Goal: Information Seeking & Learning: Learn about a topic

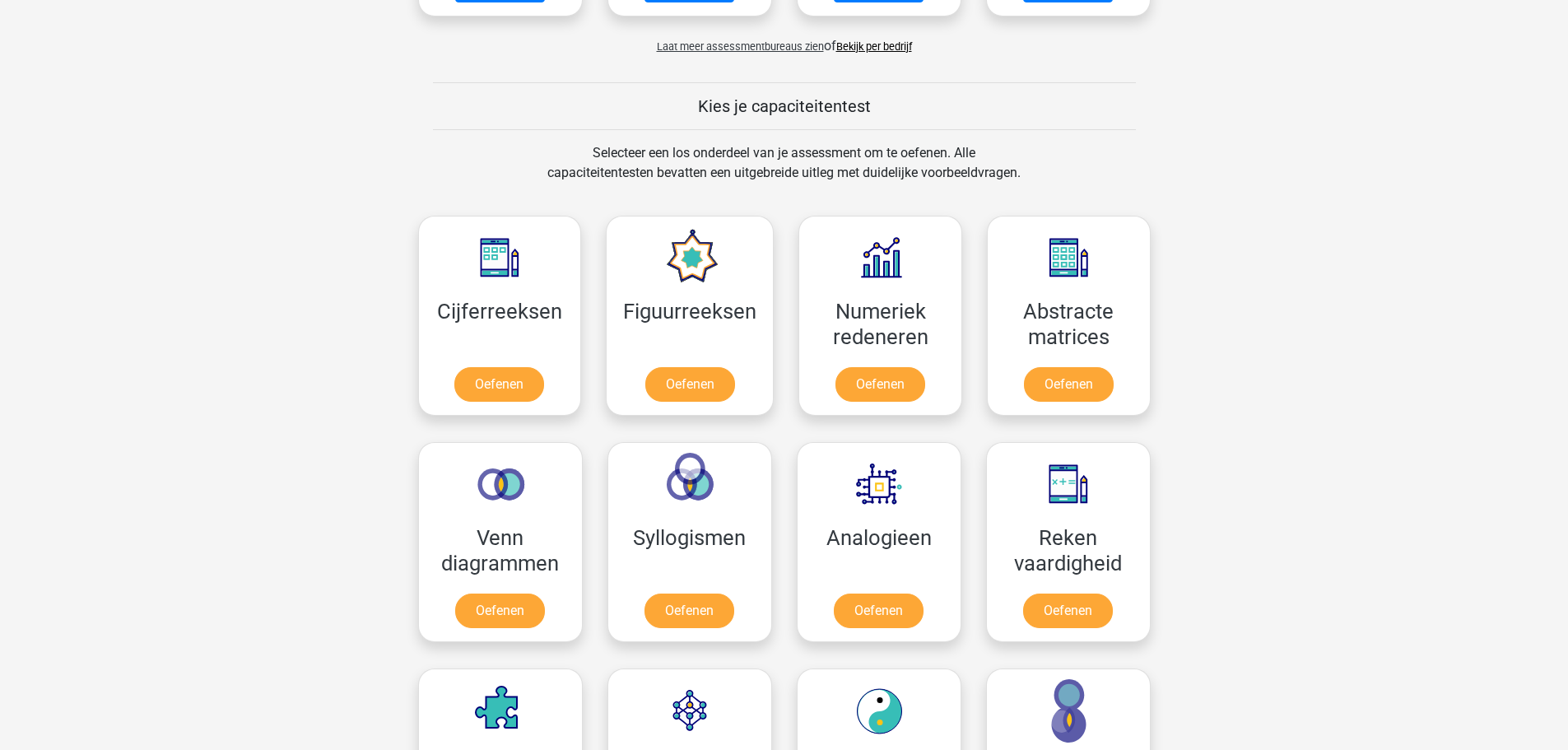
scroll to position [544, 0]
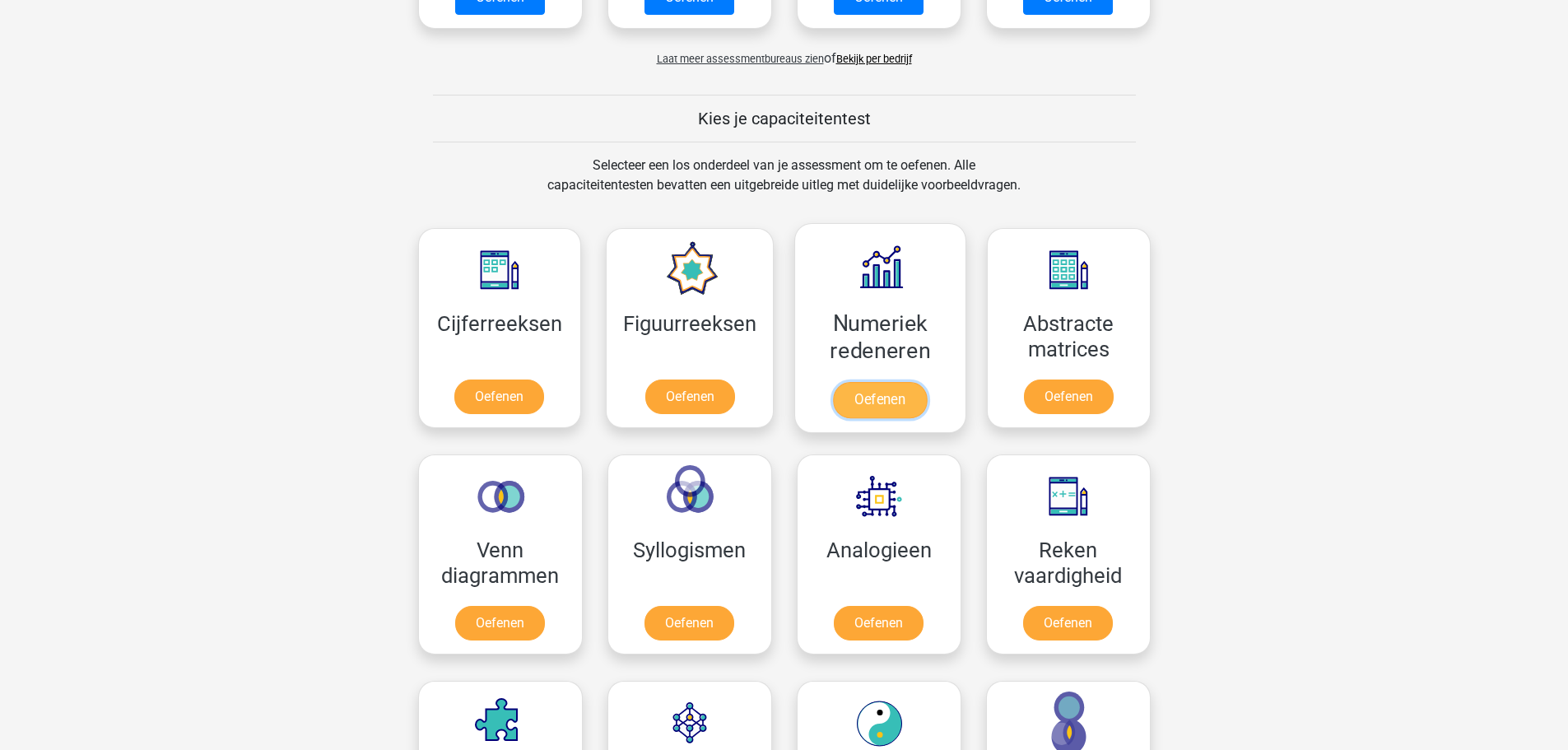
click at [867, 394] on link "Oefenen" at bounding box center [880, 401] width 94 height 37
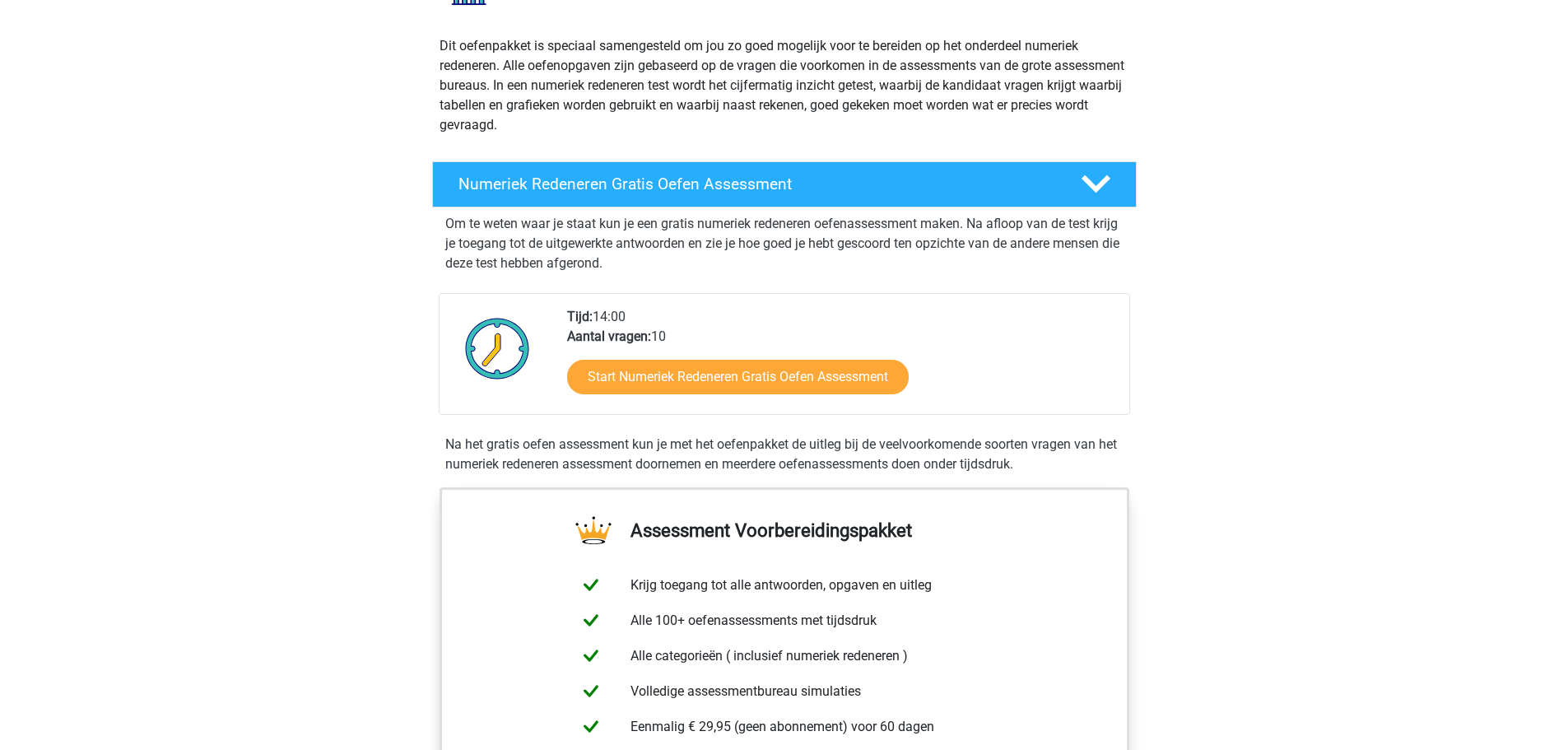
scroll to position [165, 0]
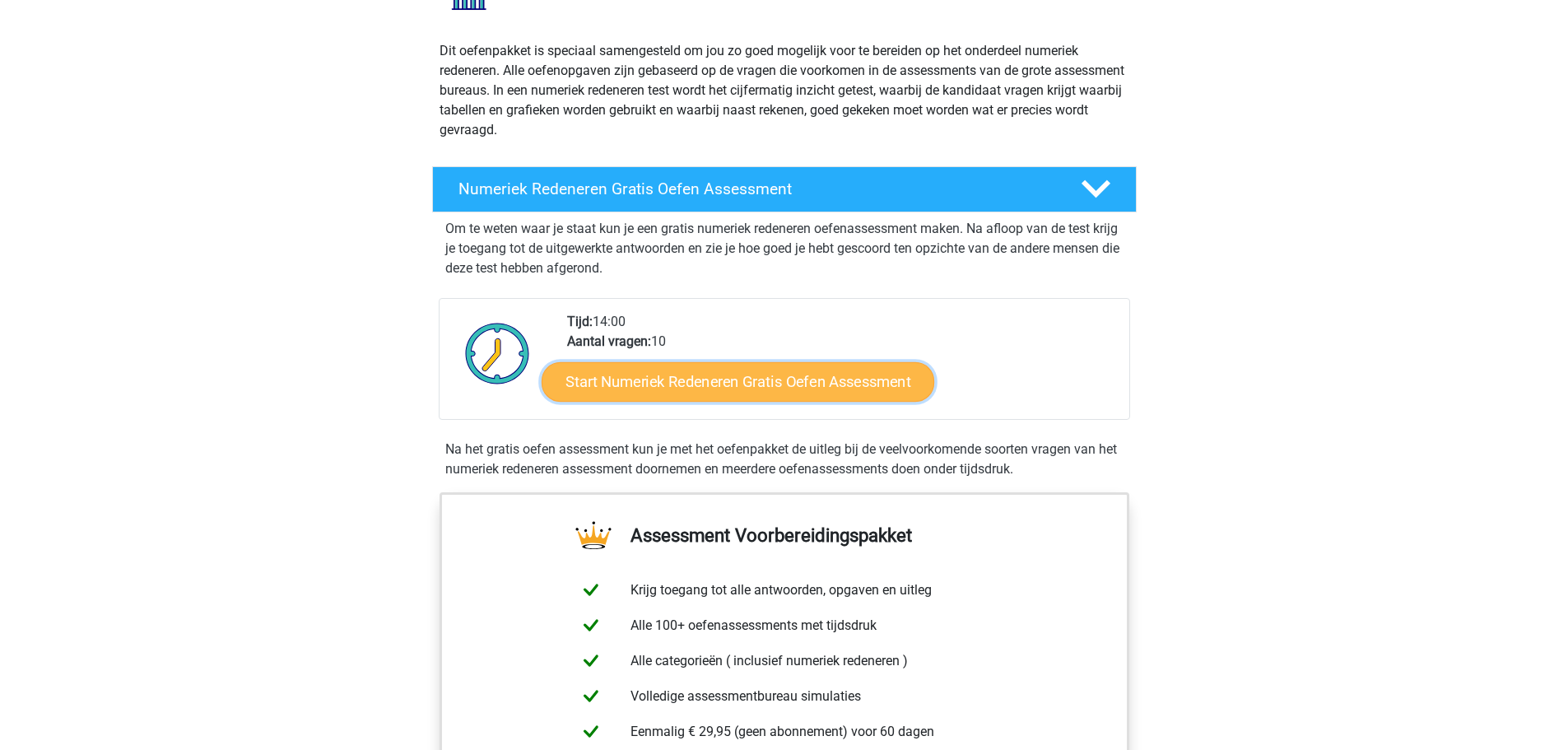
click at [622, 387] on link "Start Numeriek Redeneren Gratis Oefen Assessment" at bounding box center [738, 380] width 393 height 40
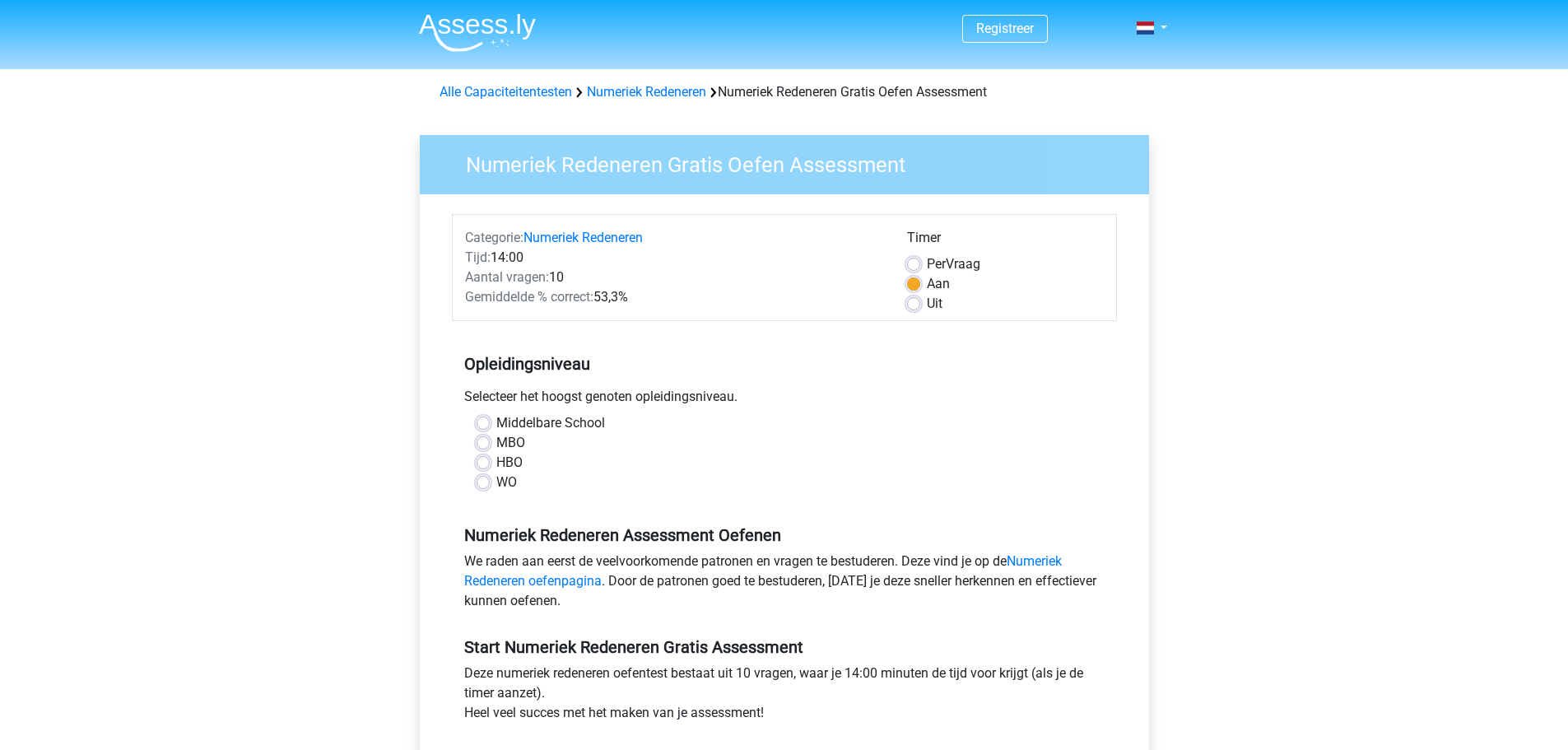
scroll to position [82, 0]
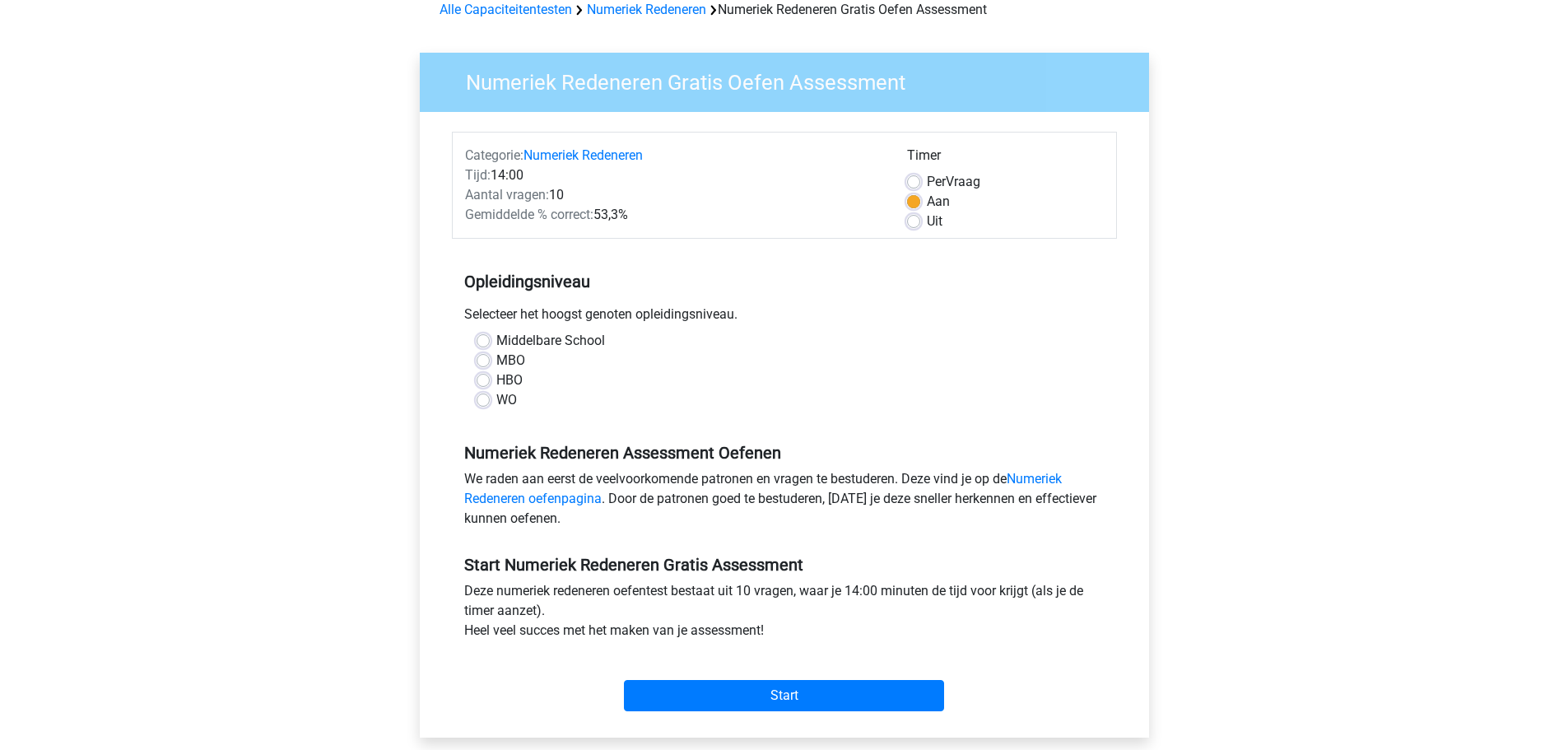
click at [492, 407] on div "WO" at bounding box center [785, 400] width 616 height 19
click at [494, 402] on div "WO" at bounding box center [785, 400] width 616 height 19
click at [496, 402] on label "WO" at bounding box center [506, 400] width 20 height 19
click at [481, 402] on input "WO" at bounding box center [484, 398] width 14 height 16
radio input "true"
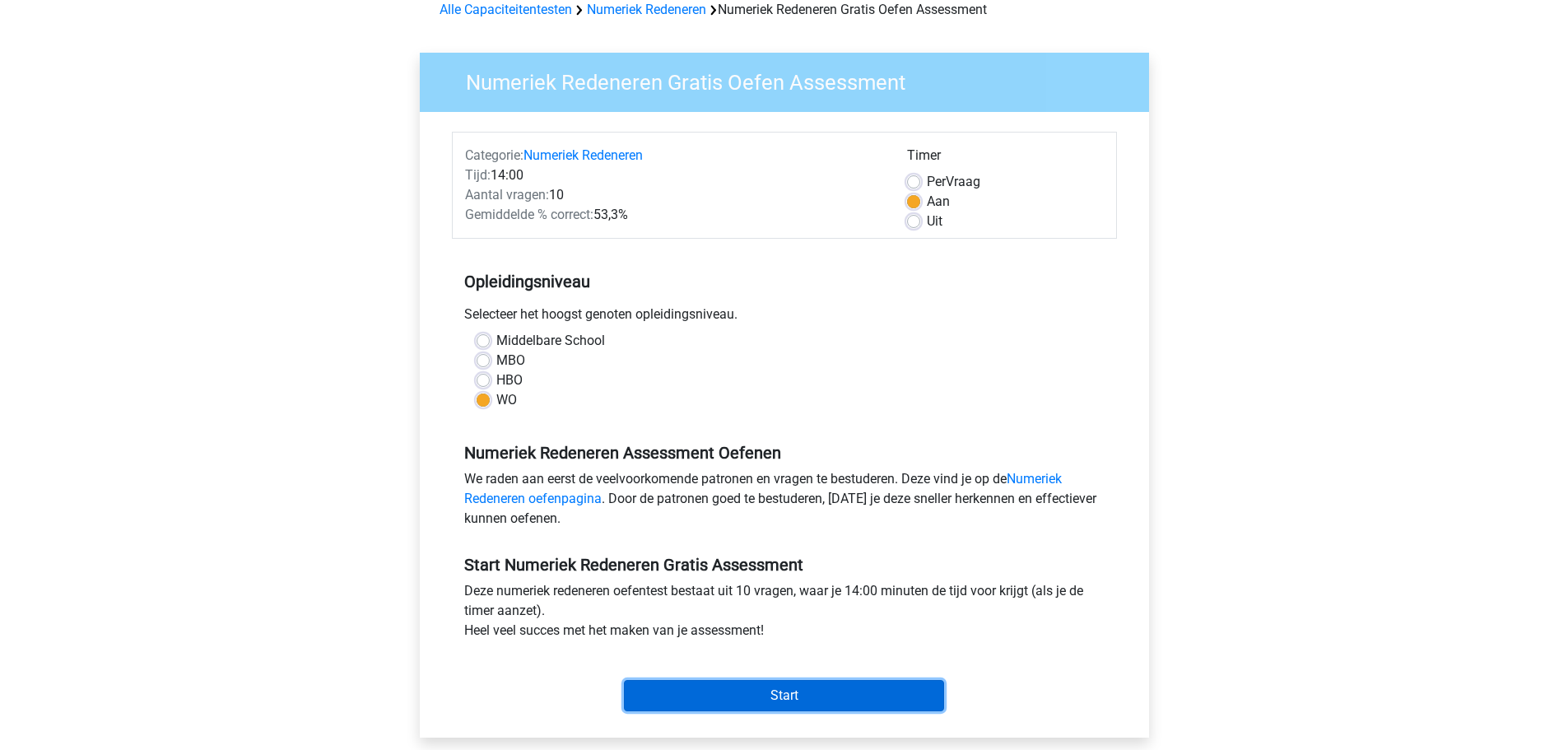
click at [682, 693] on input "Start" at bounding box center [784, 695] width 321 height 31
click at [938, 221] on label "Uit" at bounding box center [935, 221] width 15 height 19
click at [920, 221] on input "Uit" at bounding box center [914, 219] width 14 height 16
radio input "true"
click at [823, 696] on input "Start" at bounding box center [784, 695] width 321 height 31
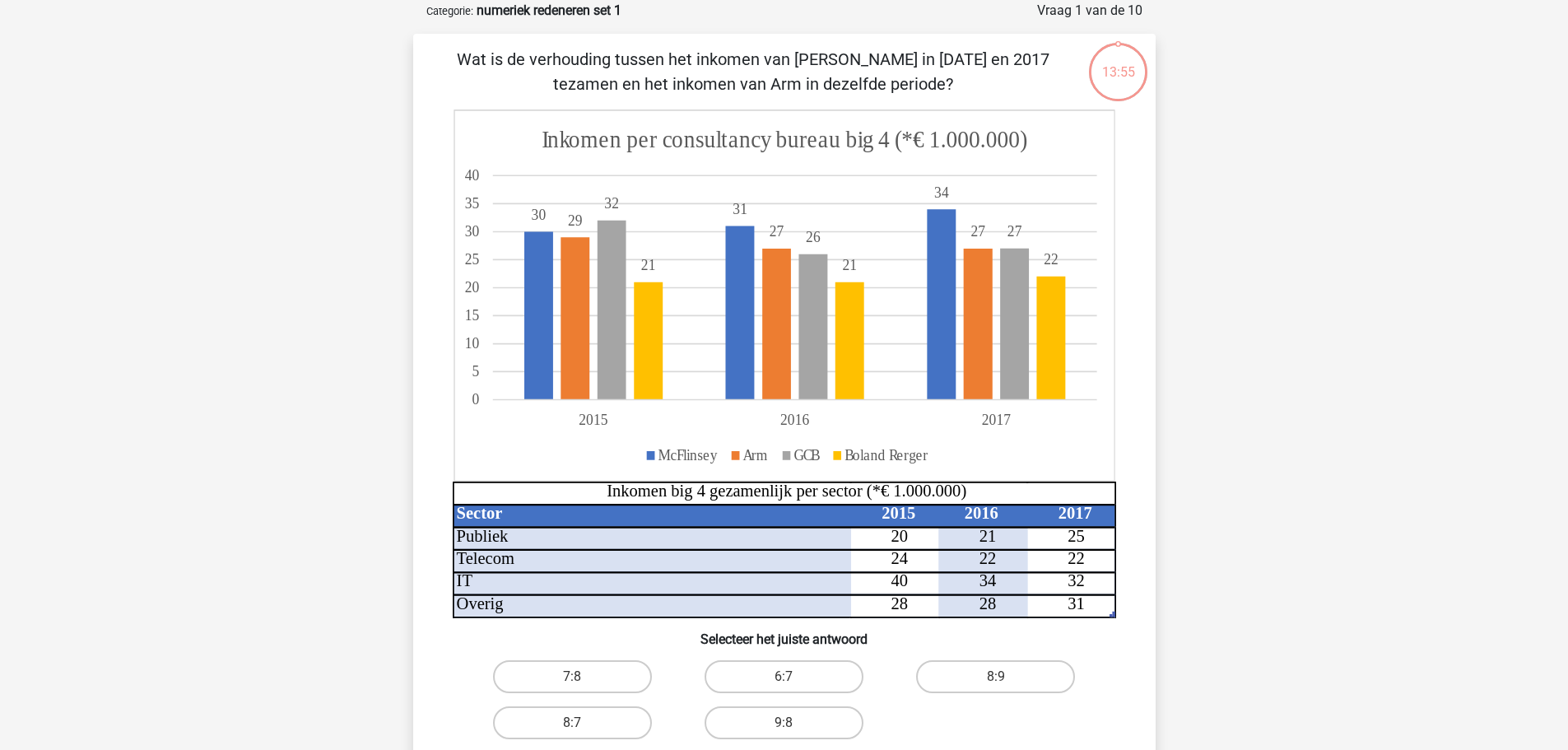
scroll to position [82, 0]
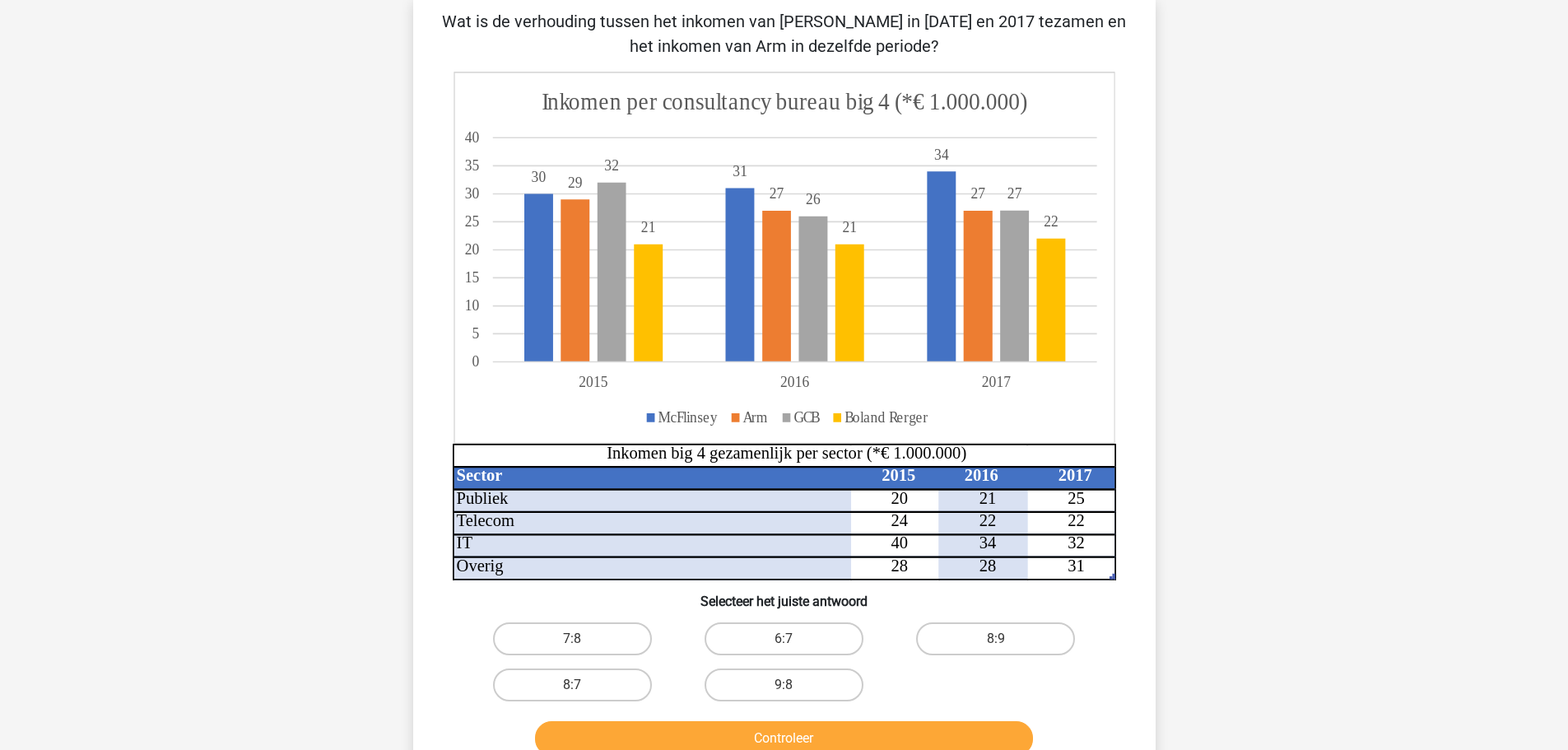
scroll to position [82, 0]
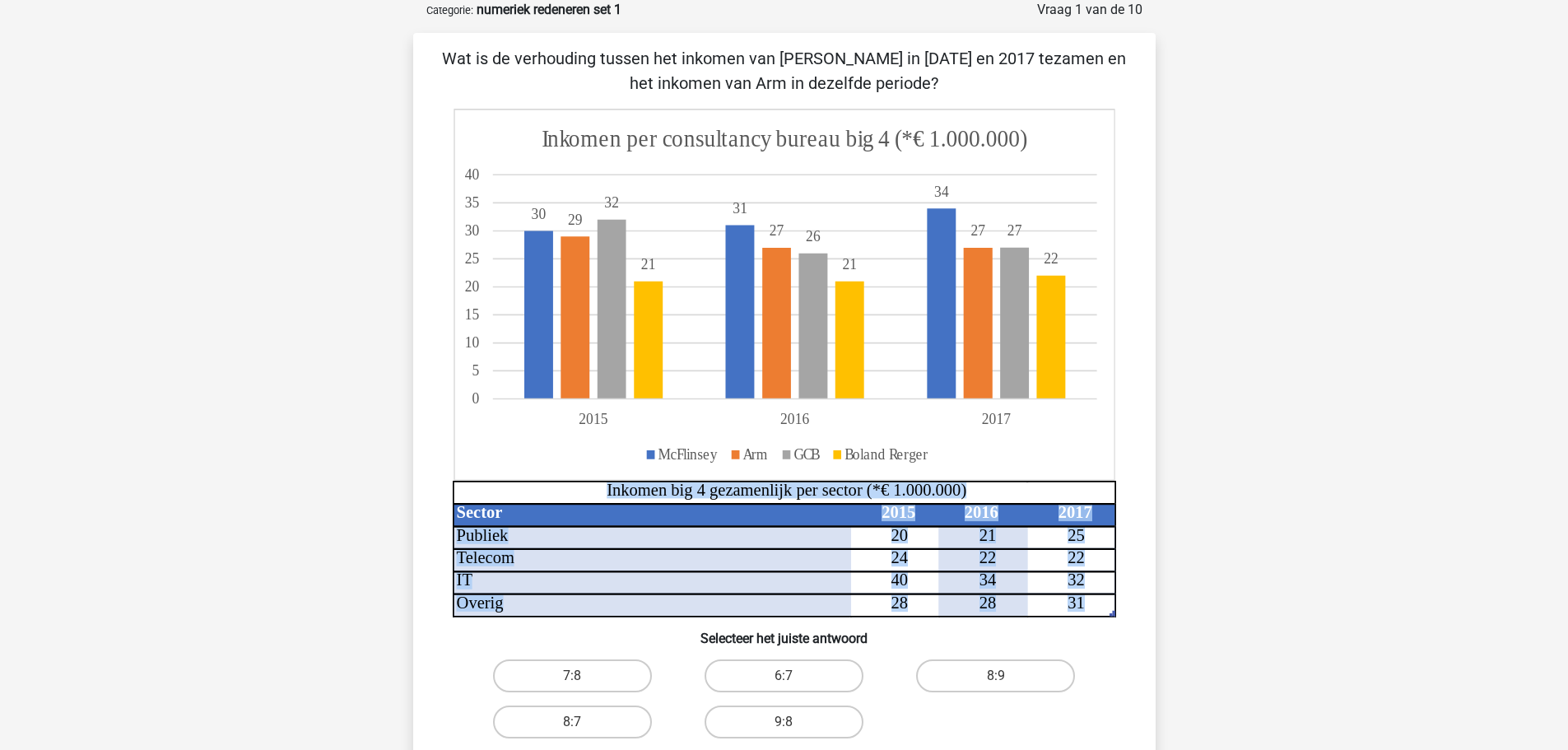
drag, startPoint x: 971, startPoint y: 488, endPoint x: 552, endPoint y: 497, distance: 419.1
click at [552, 497] on icon "Sector 2015 2016 2017 Publiek 20 21 25 Telecom 24 22 22 IT 40 34 32 Overig 28 2…" at bounding box center [784, 363] width 663 height 509
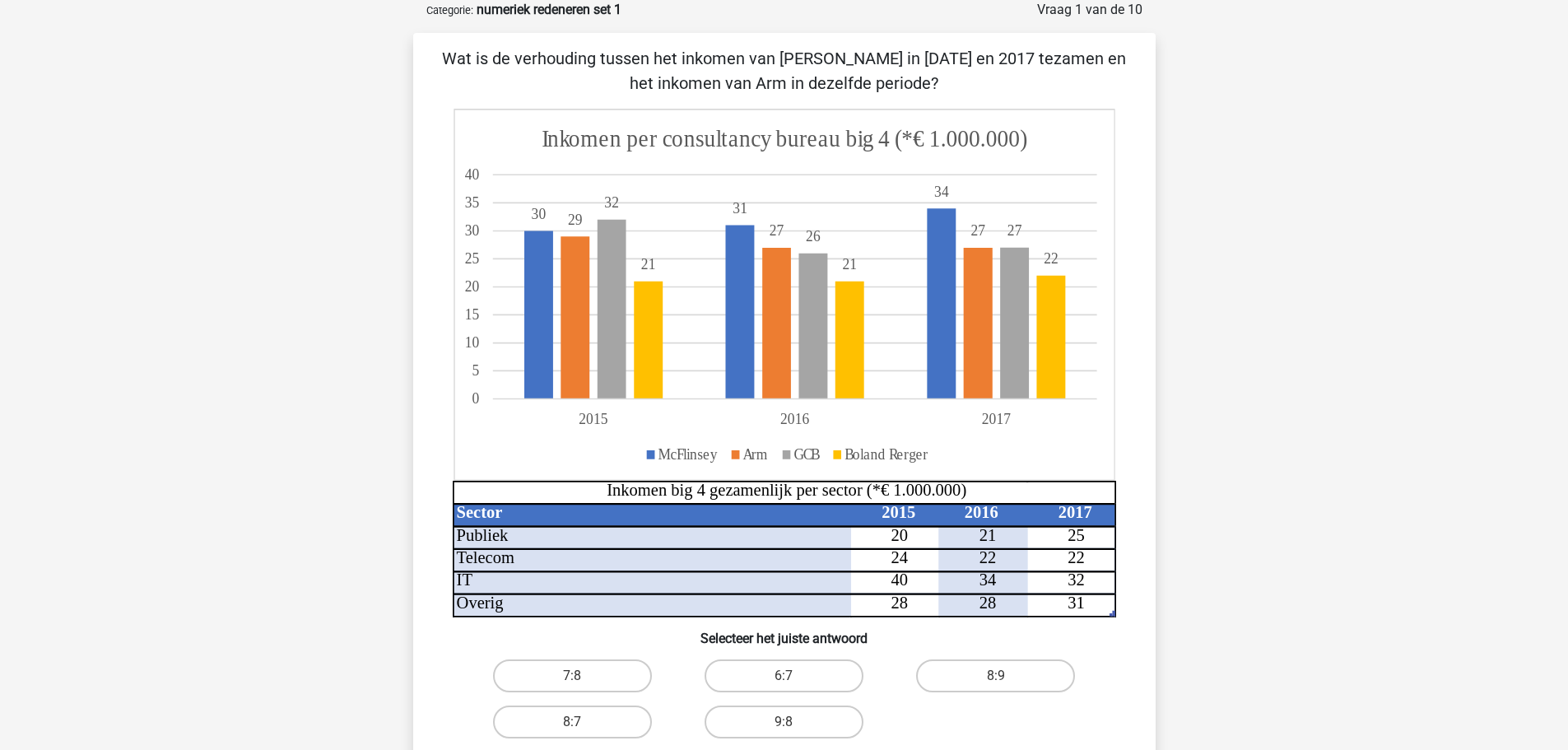
click at [350, 444] on div "Registreer Nederlands English" at bounding box center [784, 602] width 1568 height 1369
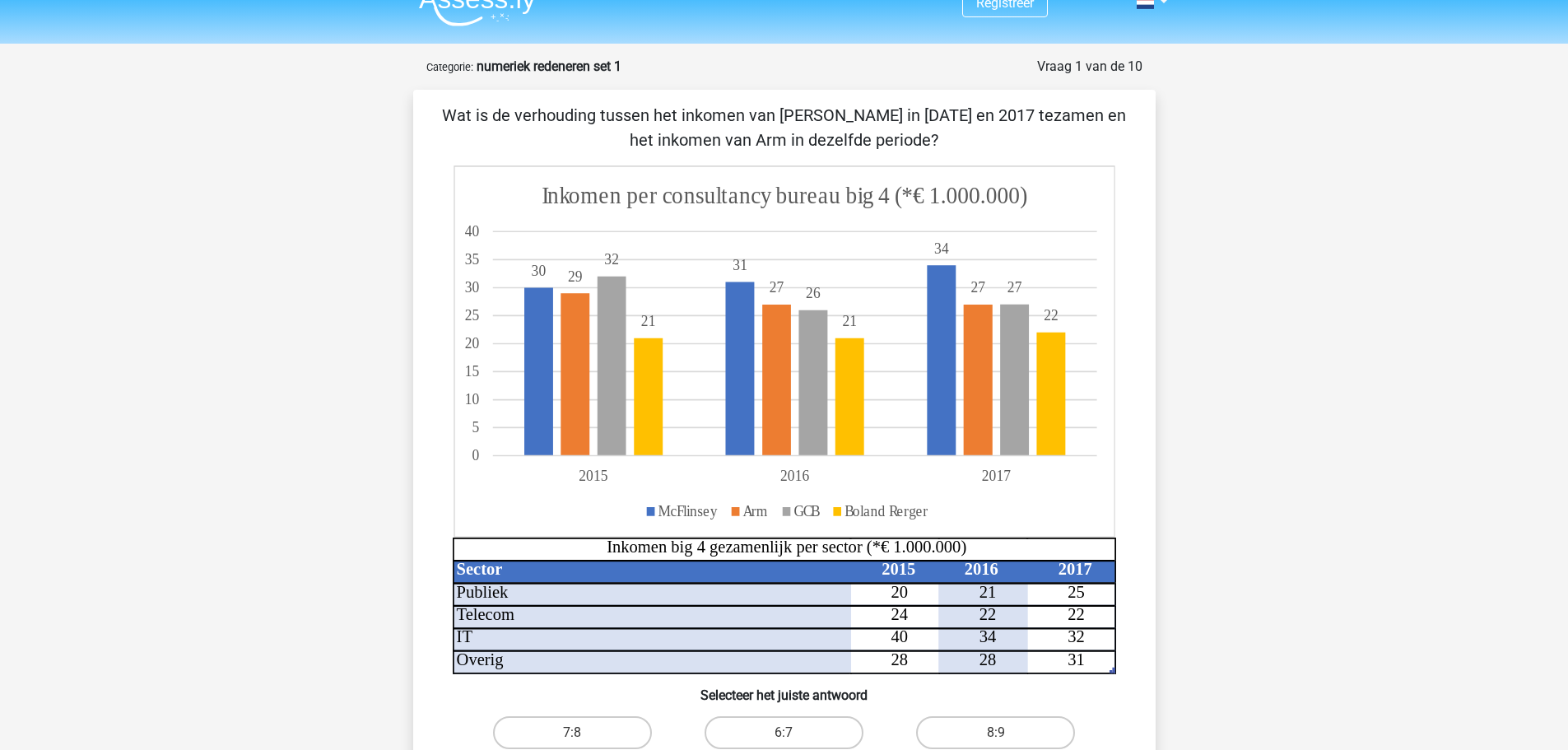
scroll to position [0, 0]
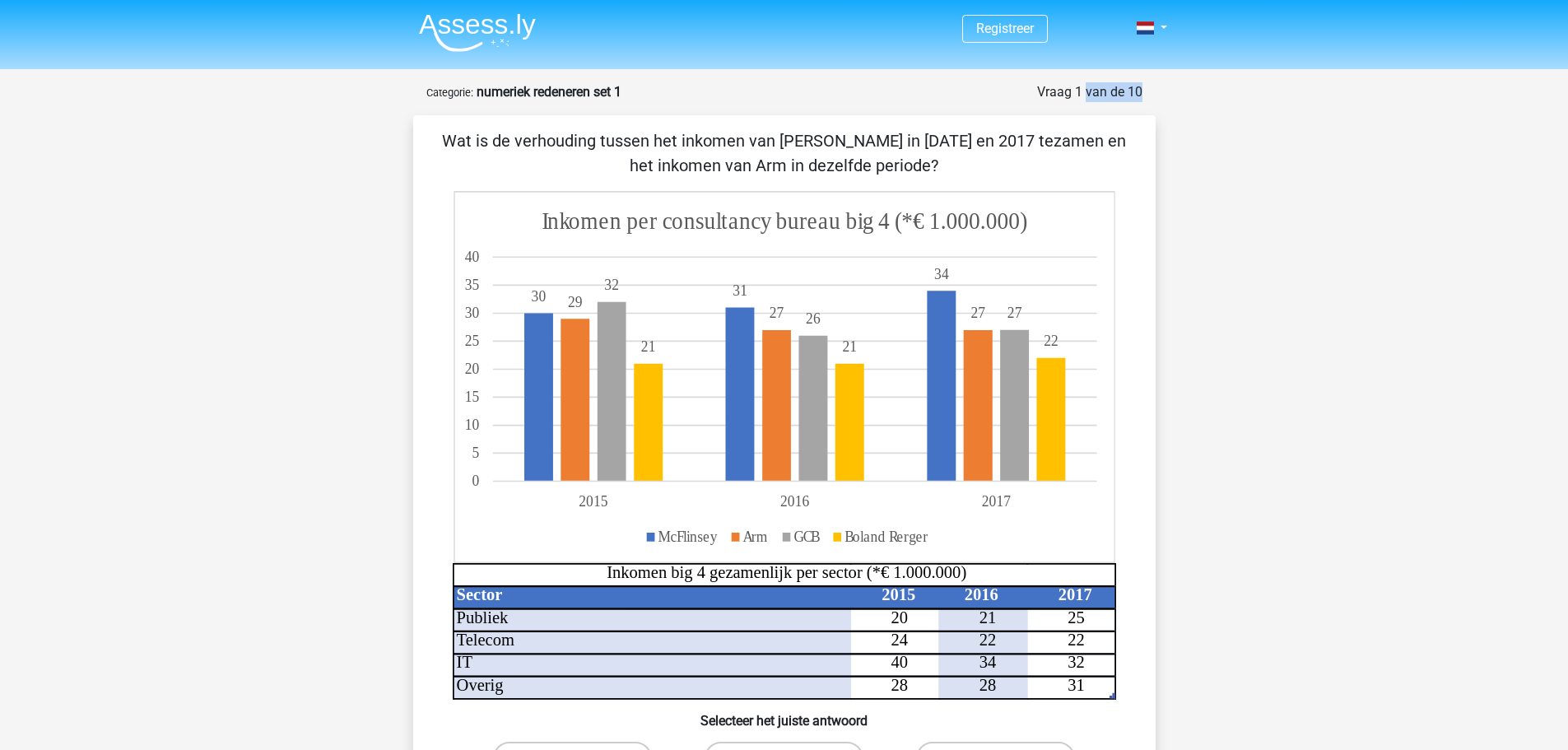
drag, startPoint x: 413, startPoint y: 87, endPoint x: 1038, endPoint y: 87, distance: 625.0
click at [1038, 87] on form "Vraag 1 van de 10 Categorie: numeriek redeneren set 1 Wat is de verhouding tuss…" at bounding box center [784, 488] width 742 height 813
click at [1038, 87] on div "Vraag 1 van de 10" at bounding box center [1089, 92] width 105 height 19
drag, startPoint x: 428, startPoint y: 96, endPoint x: 1038, endPoint y: 87, distance: 610.1
click at [1038, 87] on div "Vraag 1 van de 10 Categorie: numeriek redeneren set 1" at bounding box center [785, 92] width 716 height 19
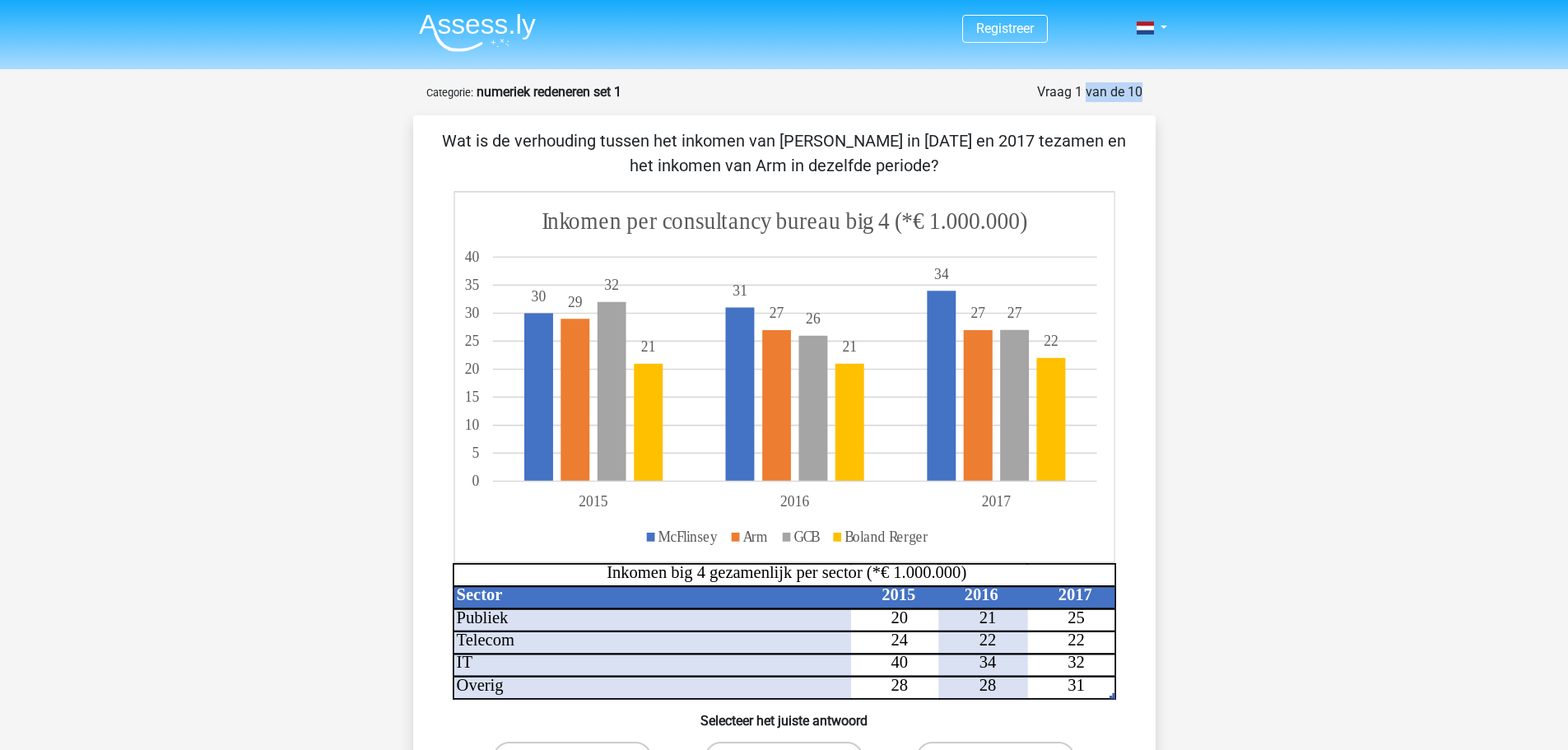
click at [1038, 87] on div "Vraag 1 van de 10" at bounding box center [1089, 92] width 105 height 19
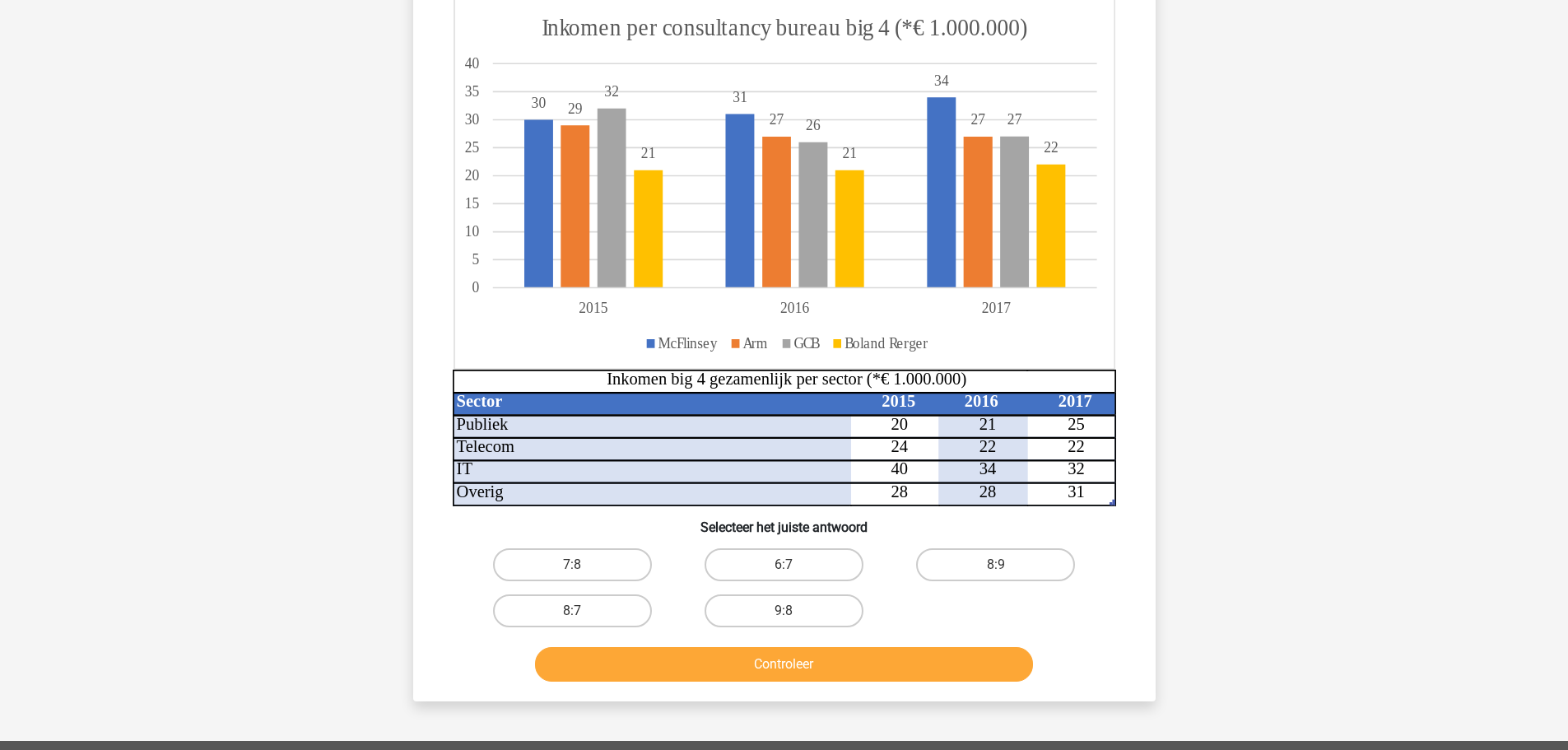
scroll to position [165, 0]
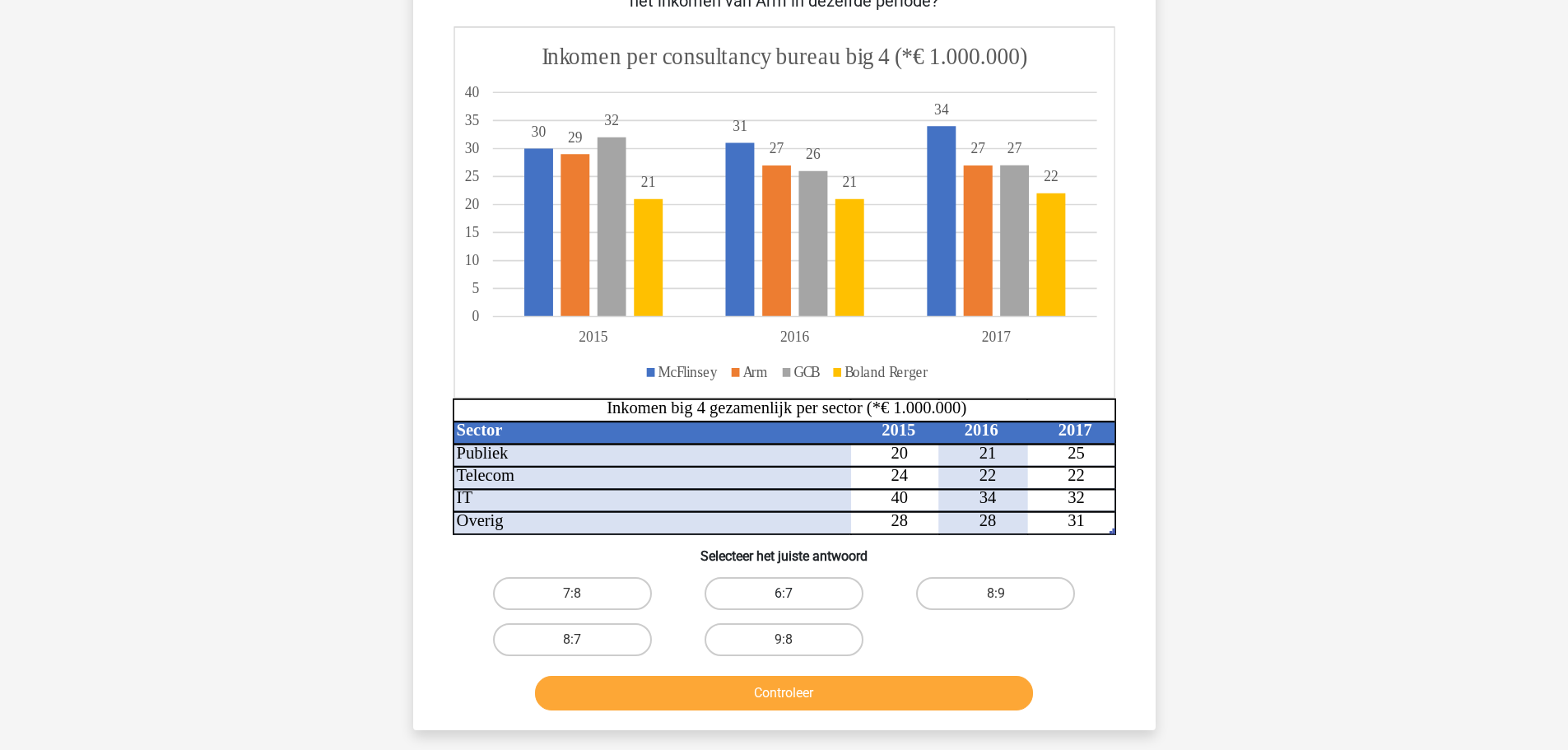
click at [825, 604] on label "6:7" at bounding box center [784, 594] width 159 height 33
click at [795, 604] on input "6:7" at bounding box center [789, 598] width 11 height 11
radio input "true"
click at [802, 690] on button "Controleer" at bounding box center [784, 693] width 498 height 35
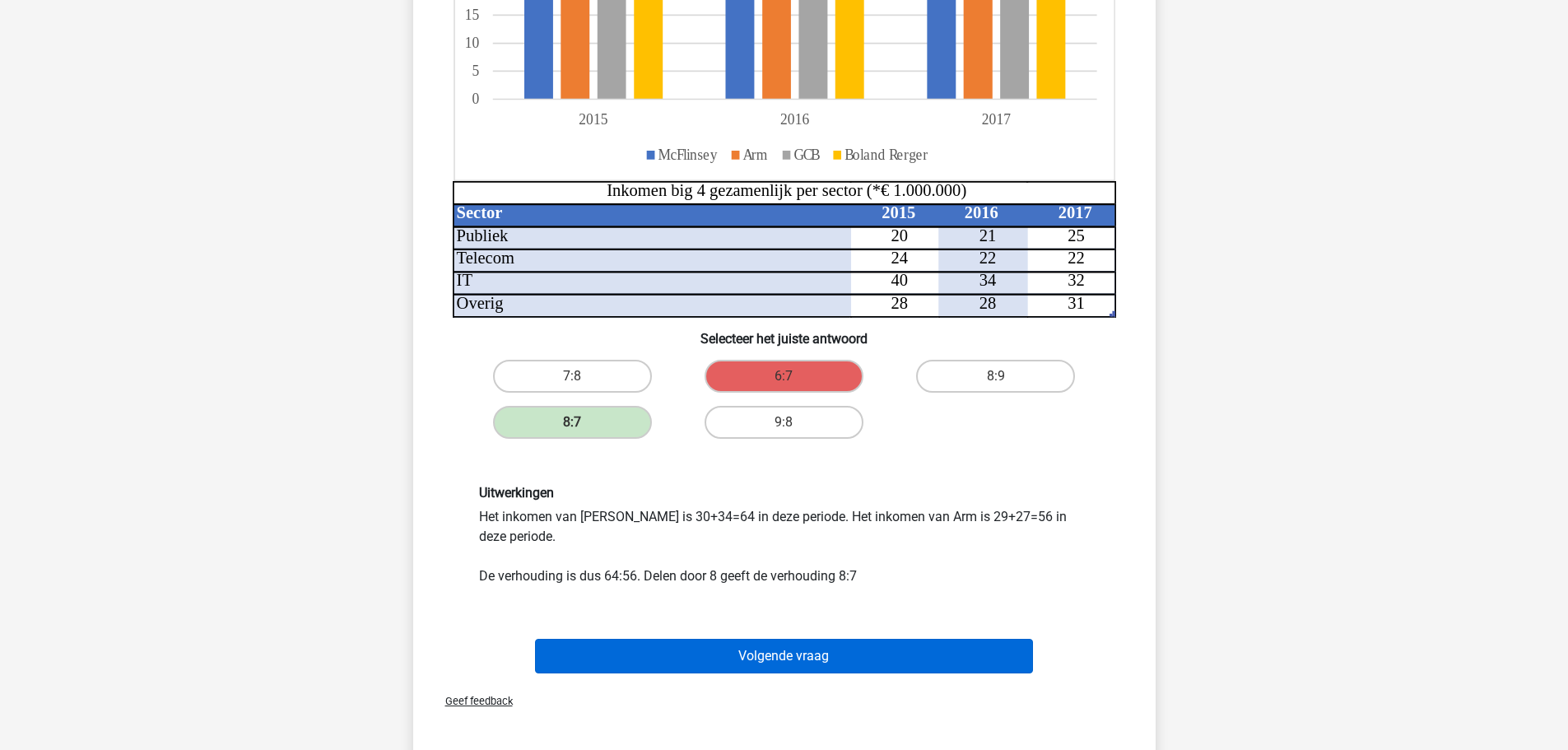
scroll to position [411, 0]
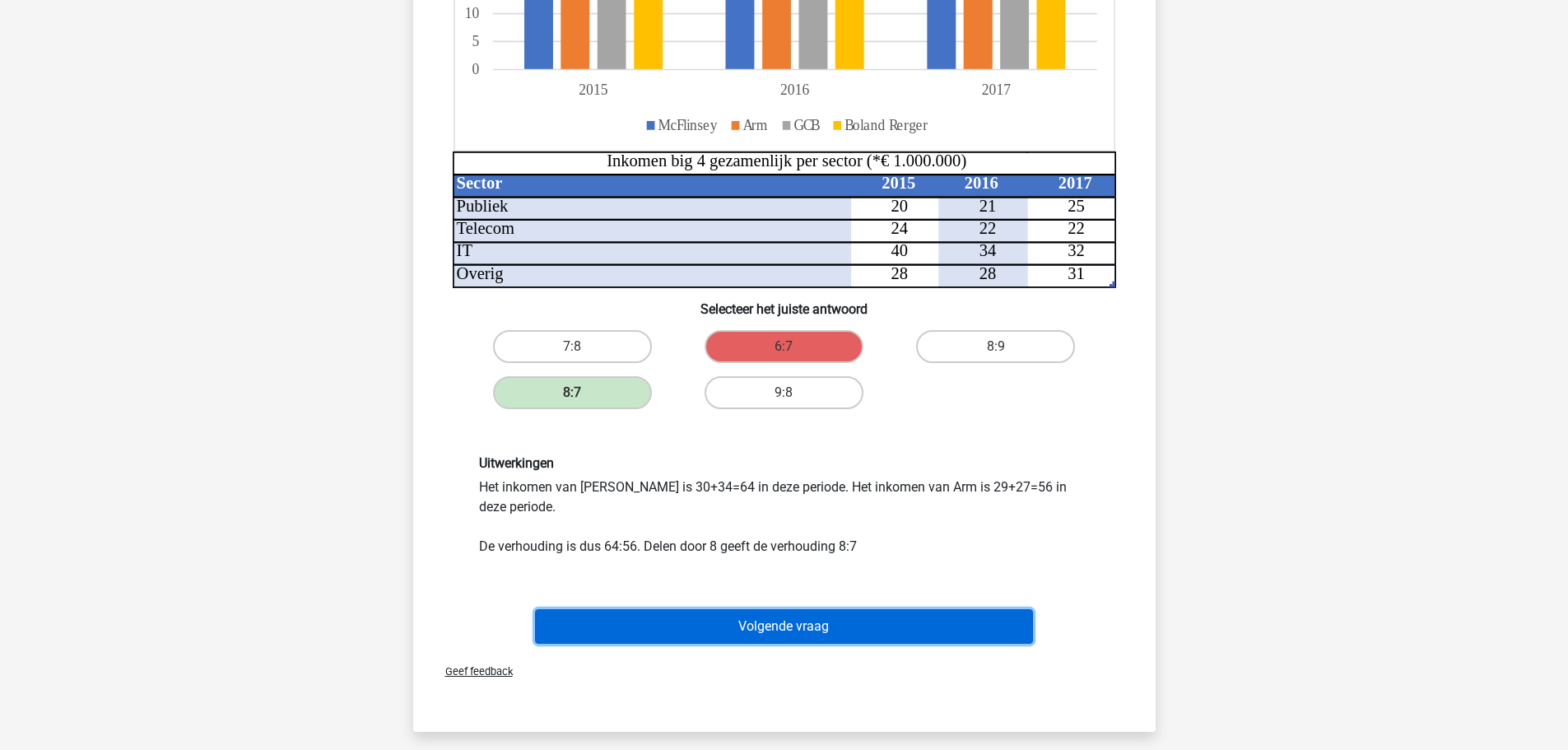
click at [690, 638] on button "Volgende vraag" at bounding box center [784, 626] width 498 height 35
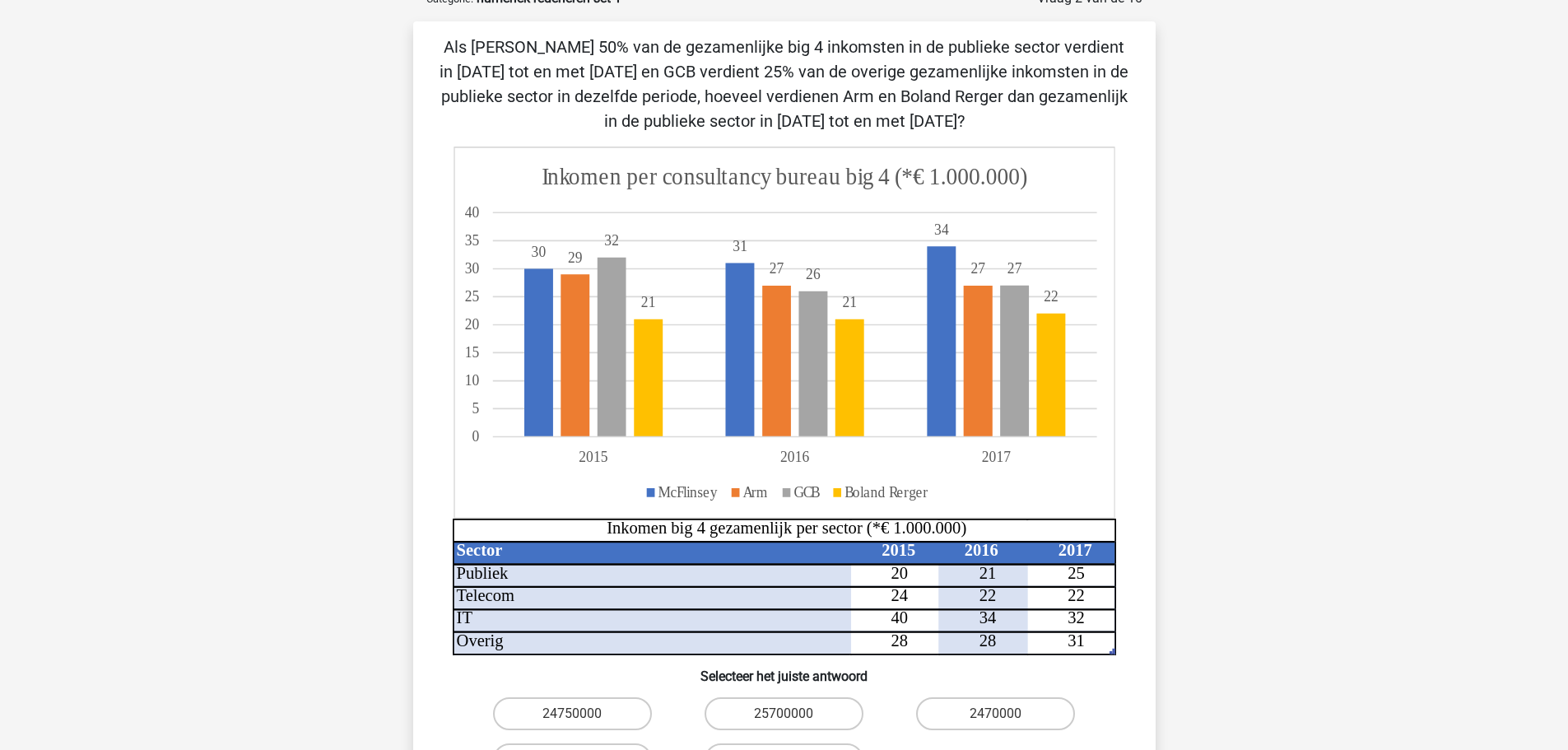
scroll to position [0, 0]
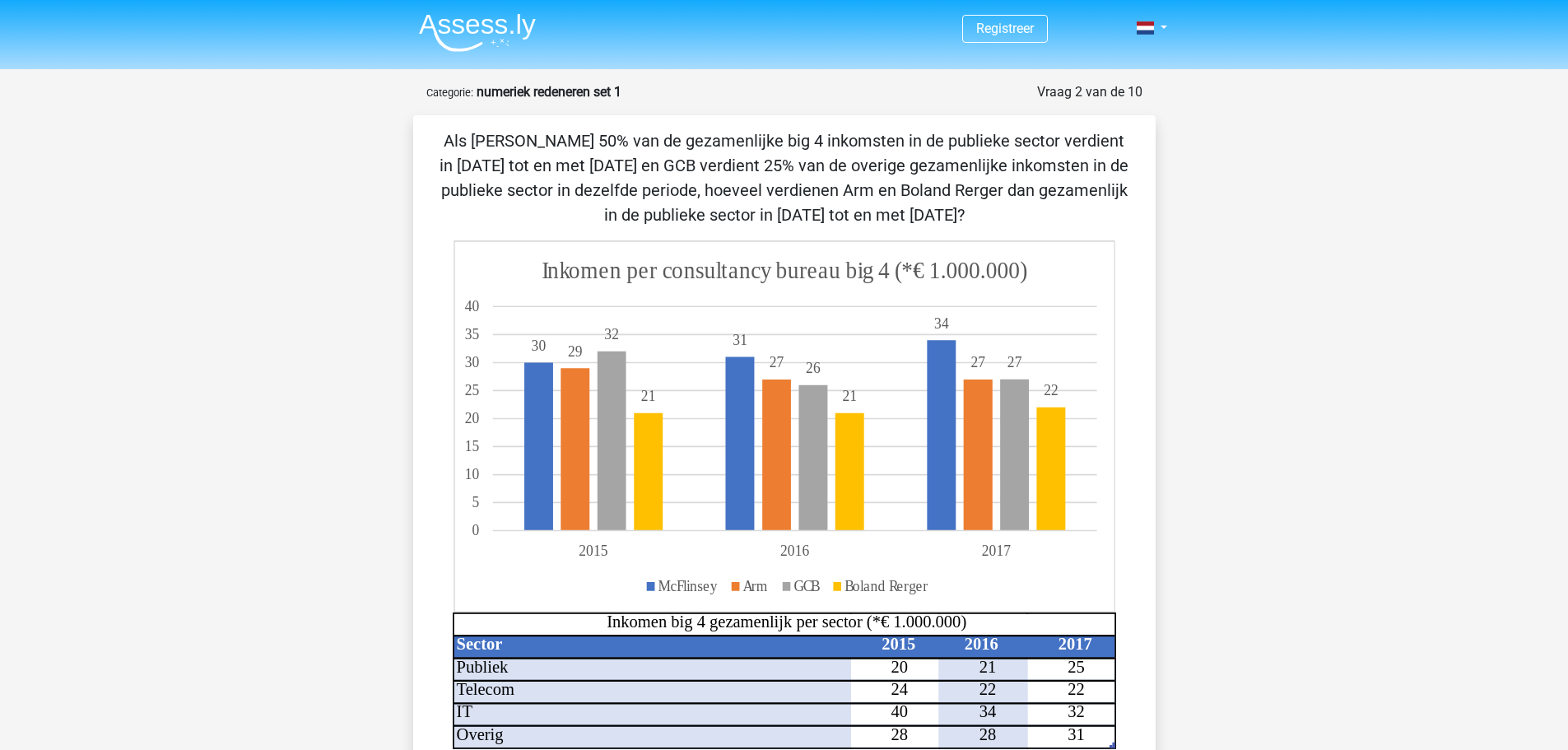
click at [490, 18] on img at bounding box center [477, 33] width 117 height 39
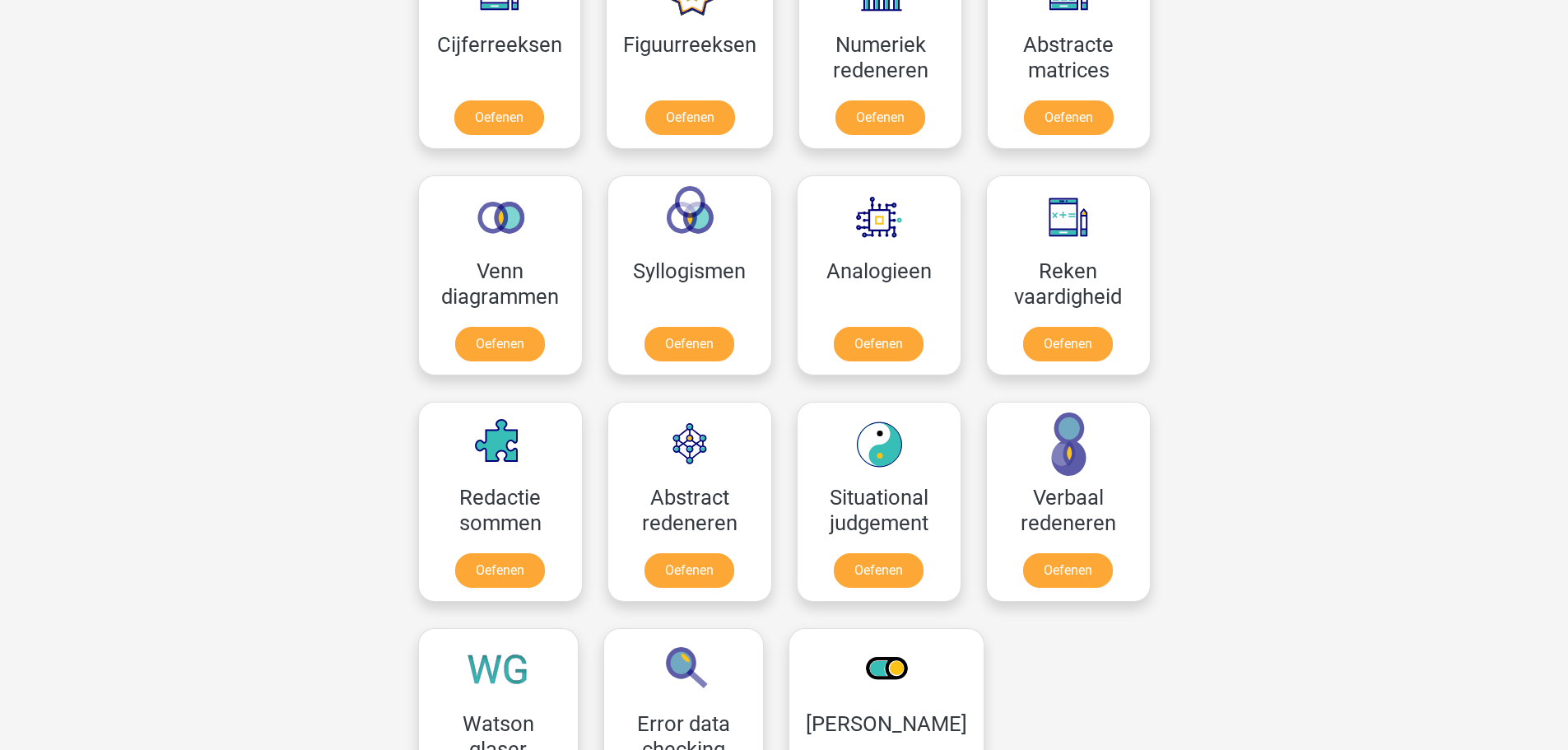
scroll to position [905, 0]
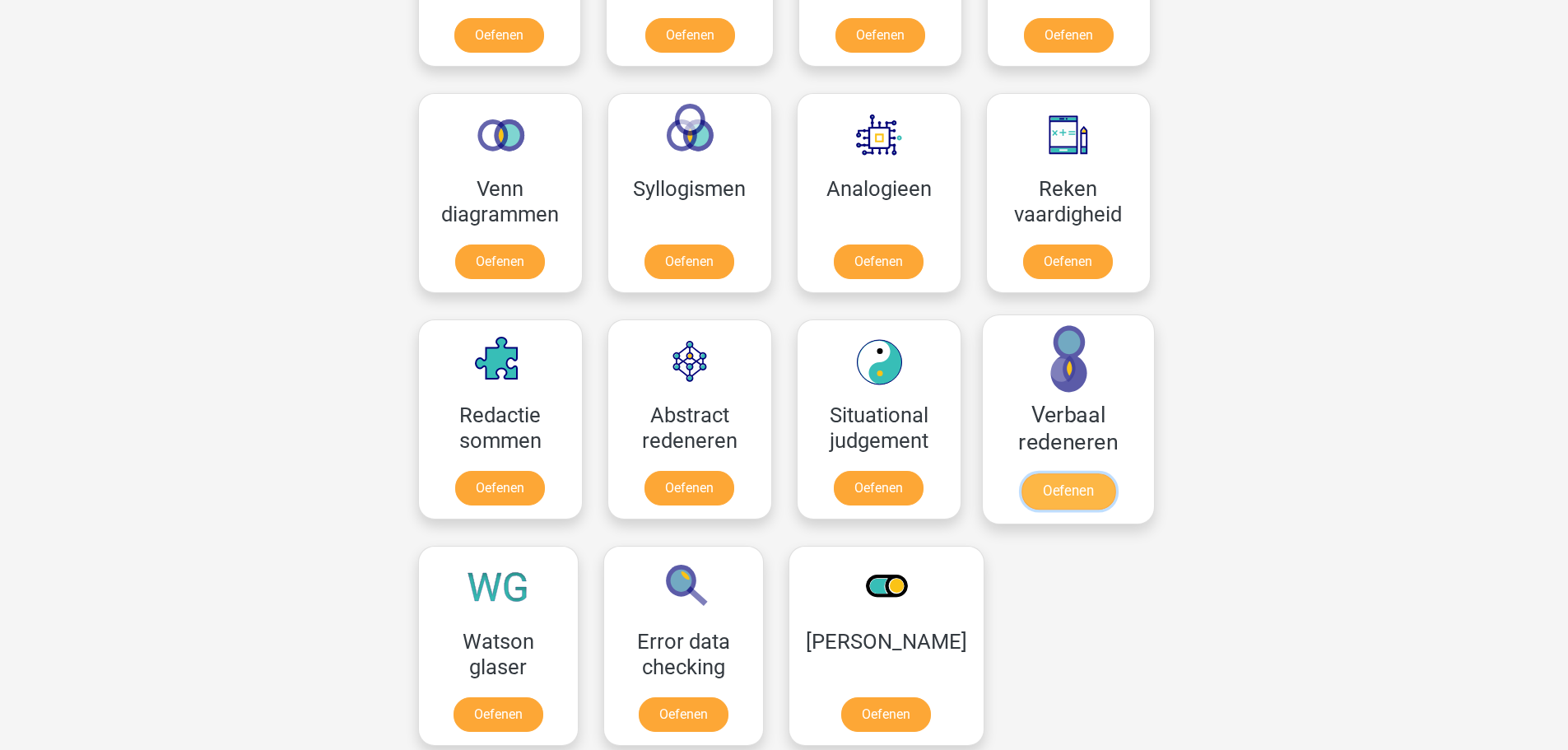
click at [1096, 485] on link "Oefenen" at bounding box center [1067, 491] width 94 height 37
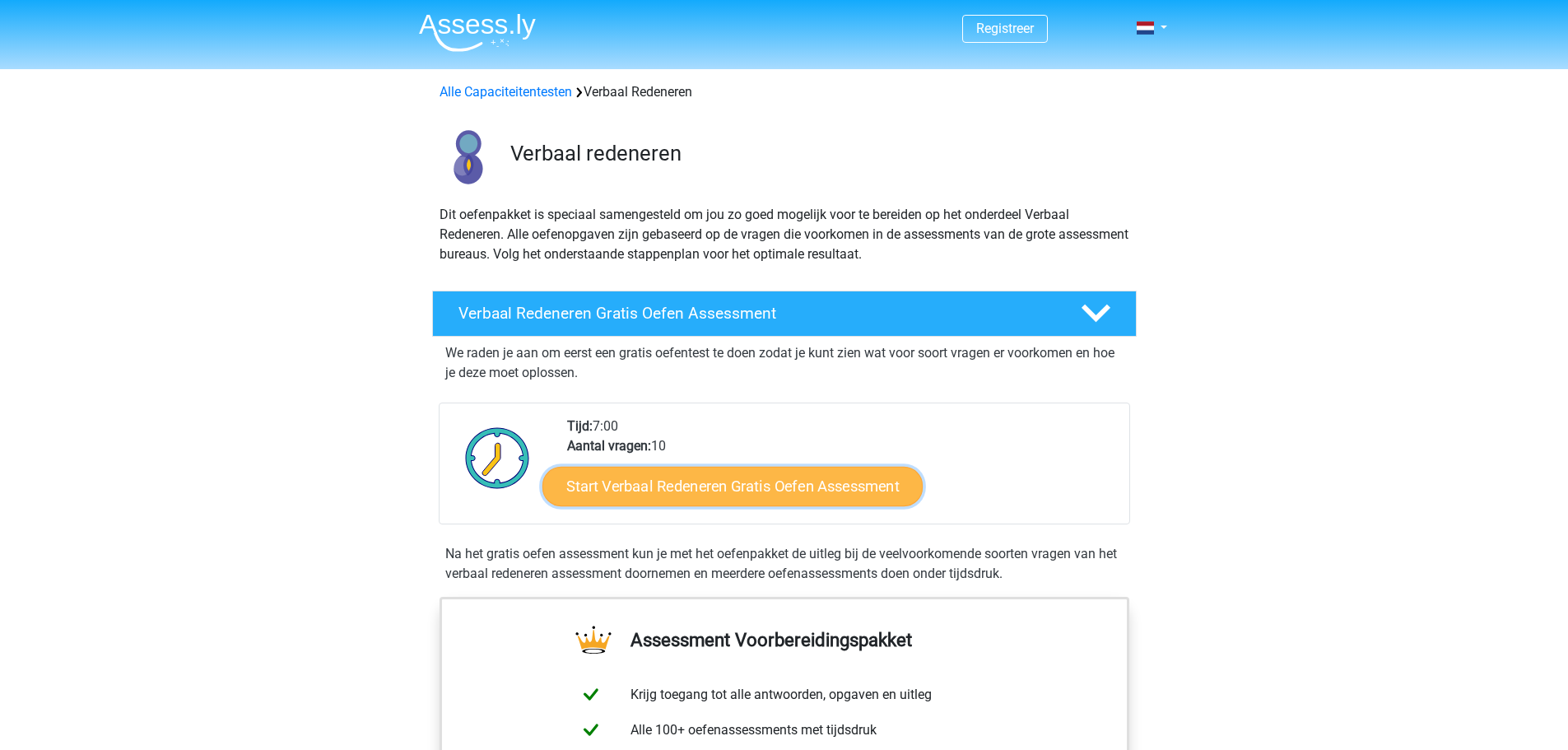
click at [889, 486] on link "Start Verbaal Redeneren Gratis Oefen Assessment" at bounding box center [733, 486] width 380 height 40
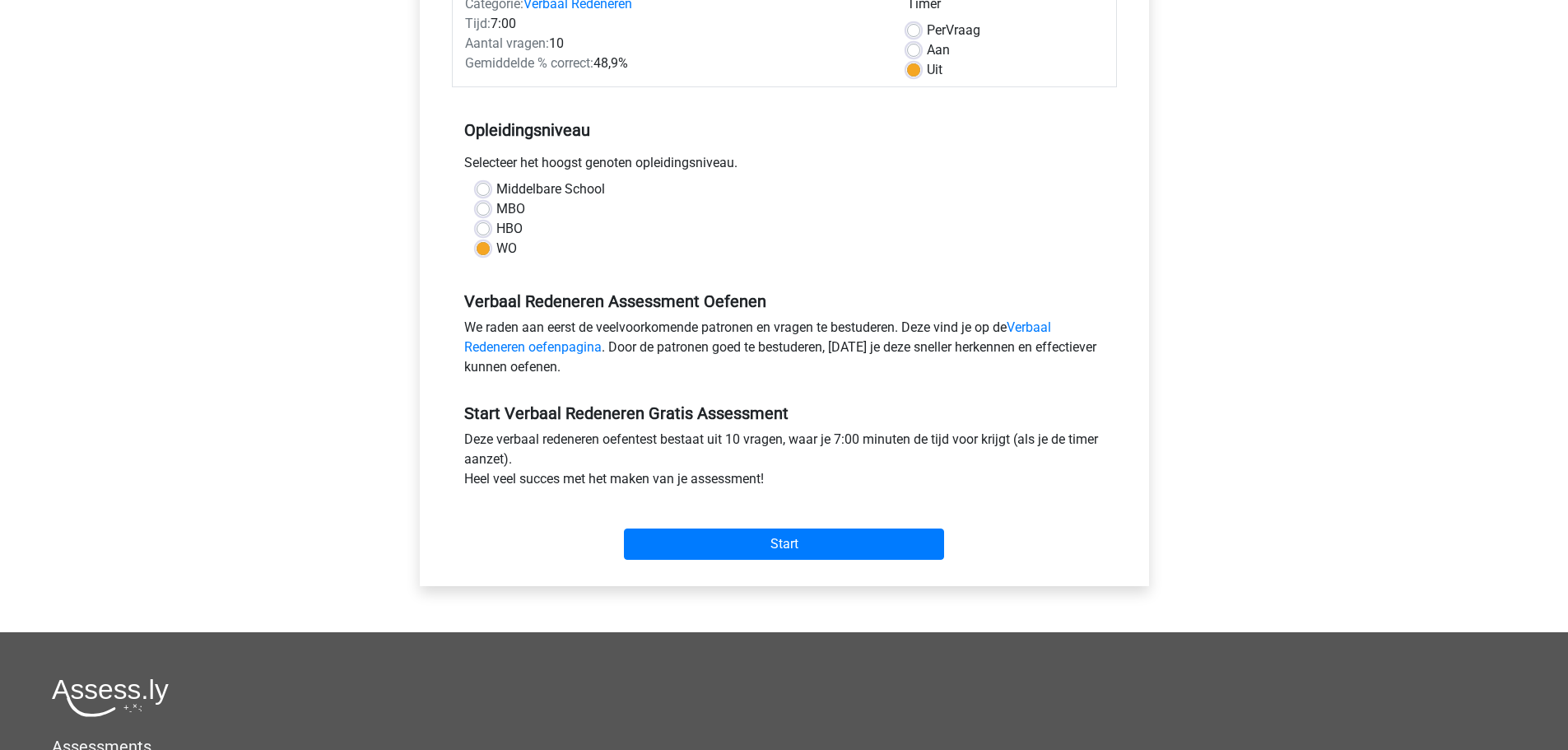
scroll to position [494, 0]
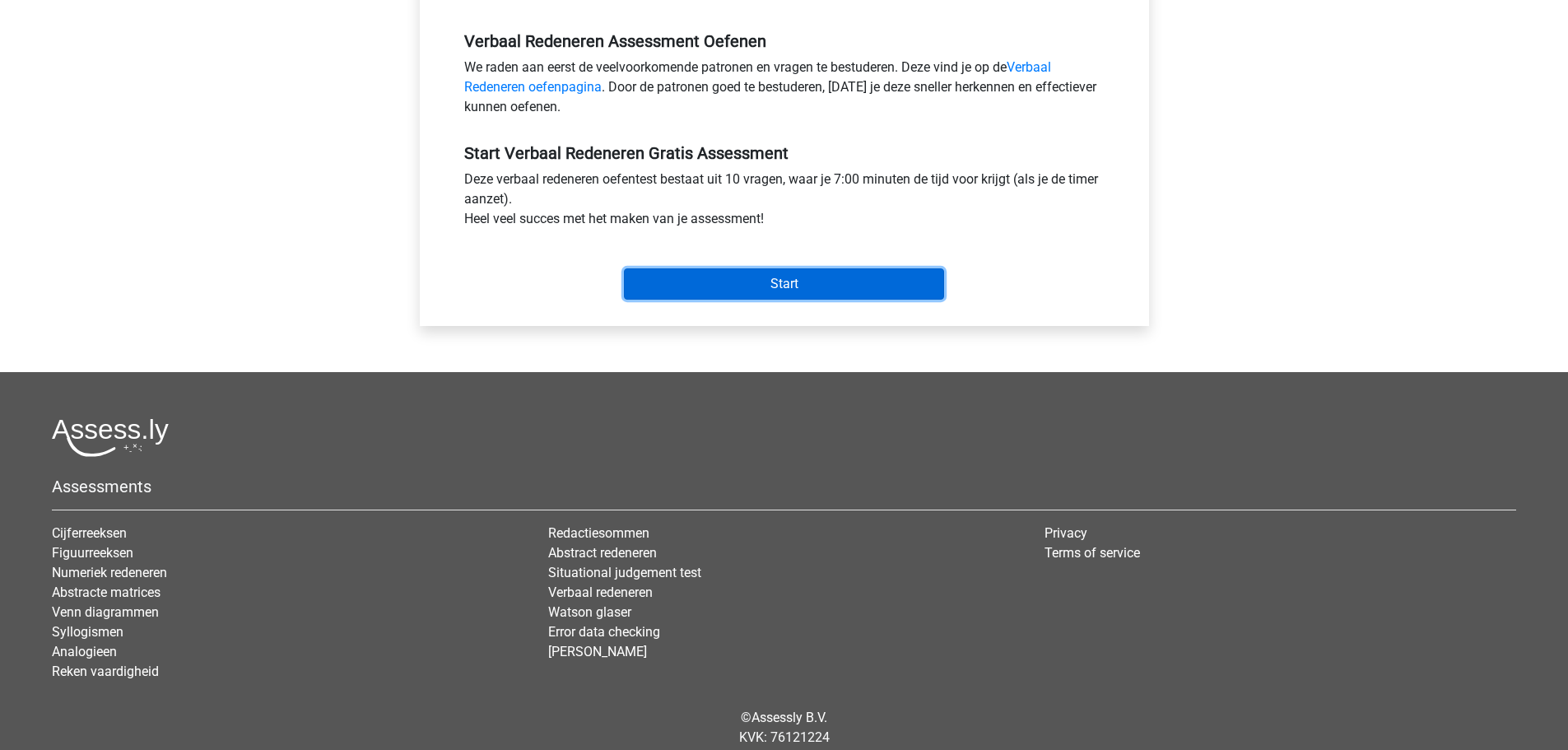
click at [854, 289] on input "Start" at bounding box center [784, 284] width 321 height 31
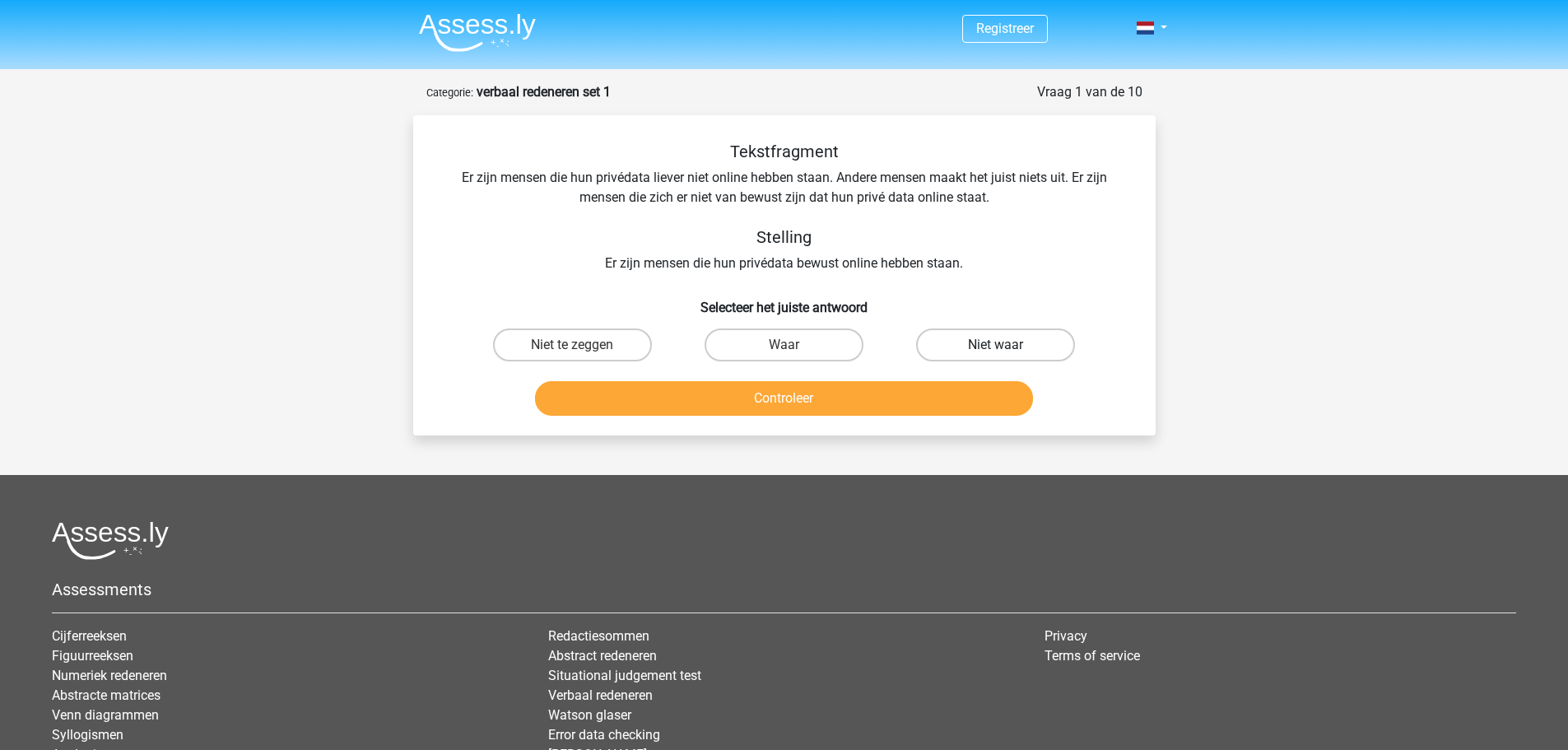
click at [1000, 338] on label "Niet waar" at bounding box center [995, 345] width 159 height 33
click at [1000, 345] on input "Niet waar" at bounding box center [1001, 349] width 11 height 11
radio input "true"
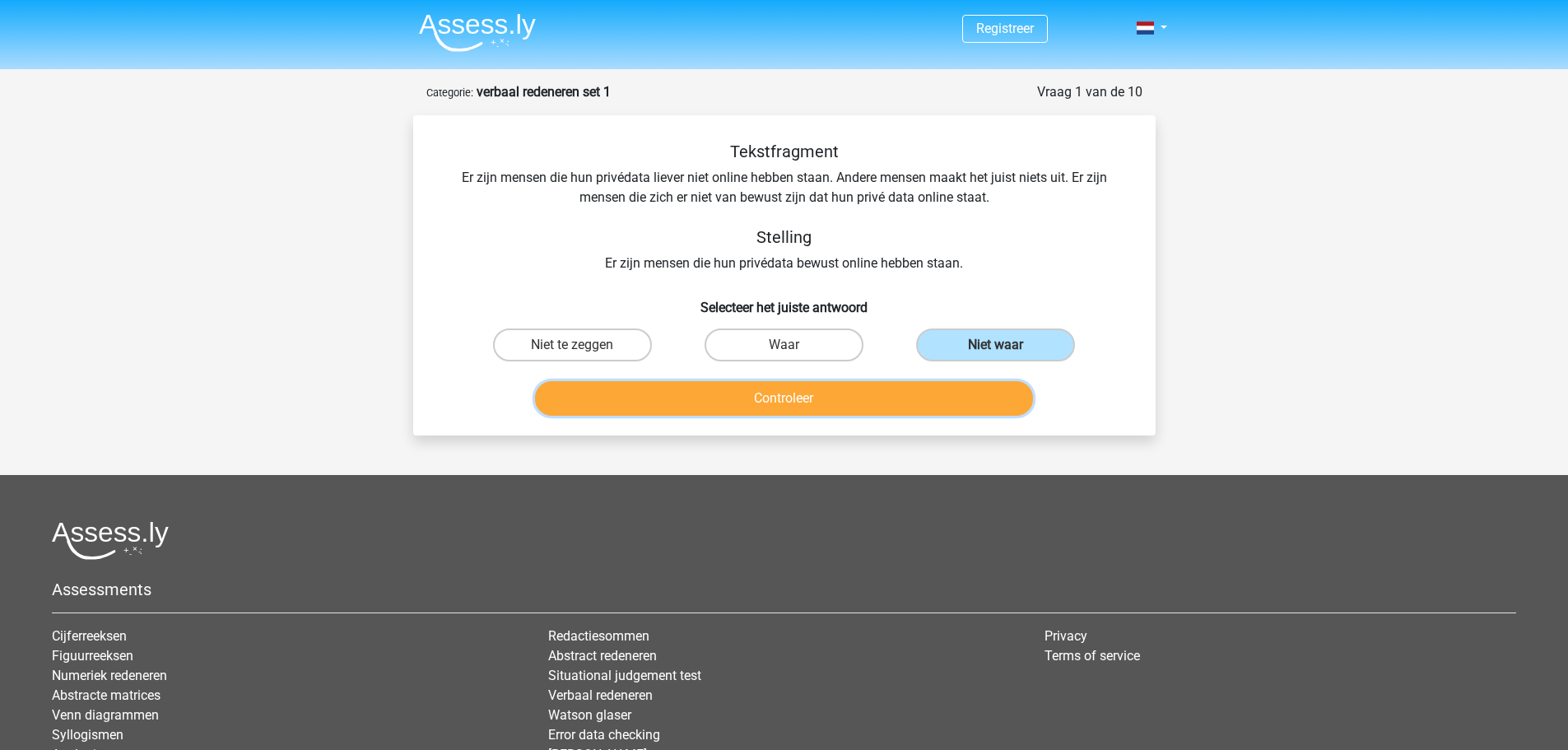
click at [924, 381] on button "Controleer" at bounding box center [784, 399] width 498 height 35
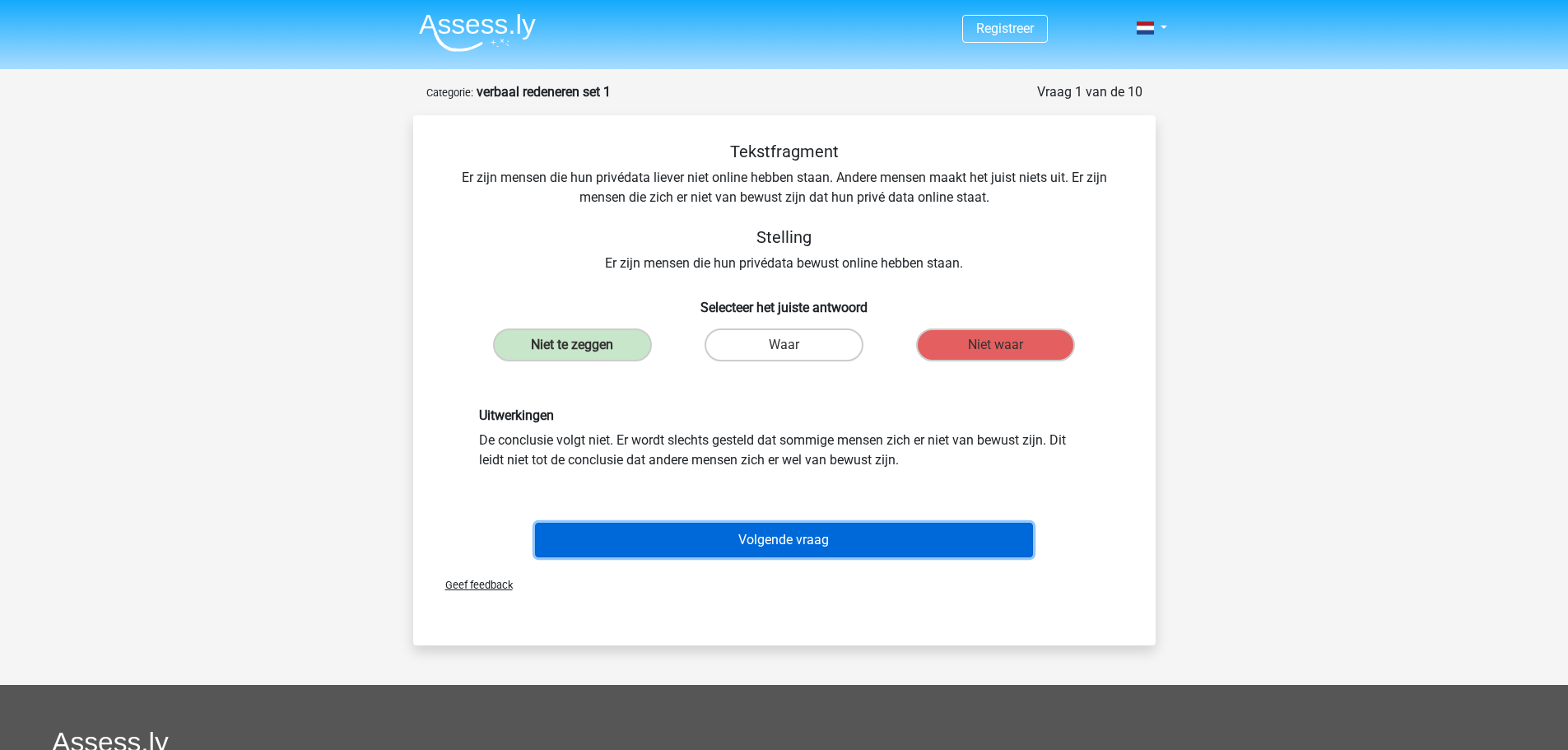
click at [854, 543] on button "Volgende vraag" at bounding box center [784, 540] width 498 height 35
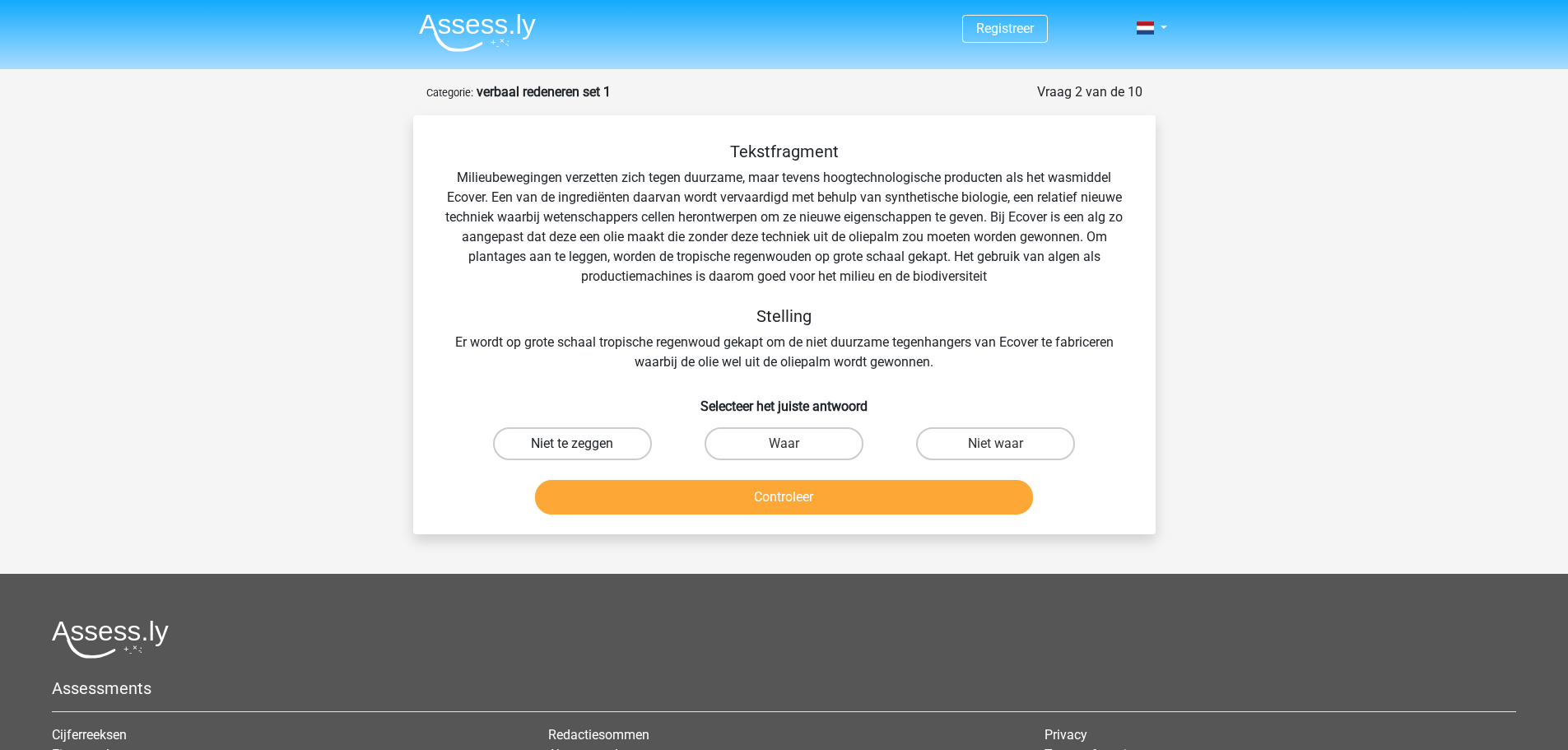
click at [594, 449] on label "Niet te zeggen" at bounding box center [573, 444] width 159 height 33
click at [583, 449] on input "Niet te zeggen" at bounding box center [577, 449] width 11 height 11
radio input "true"
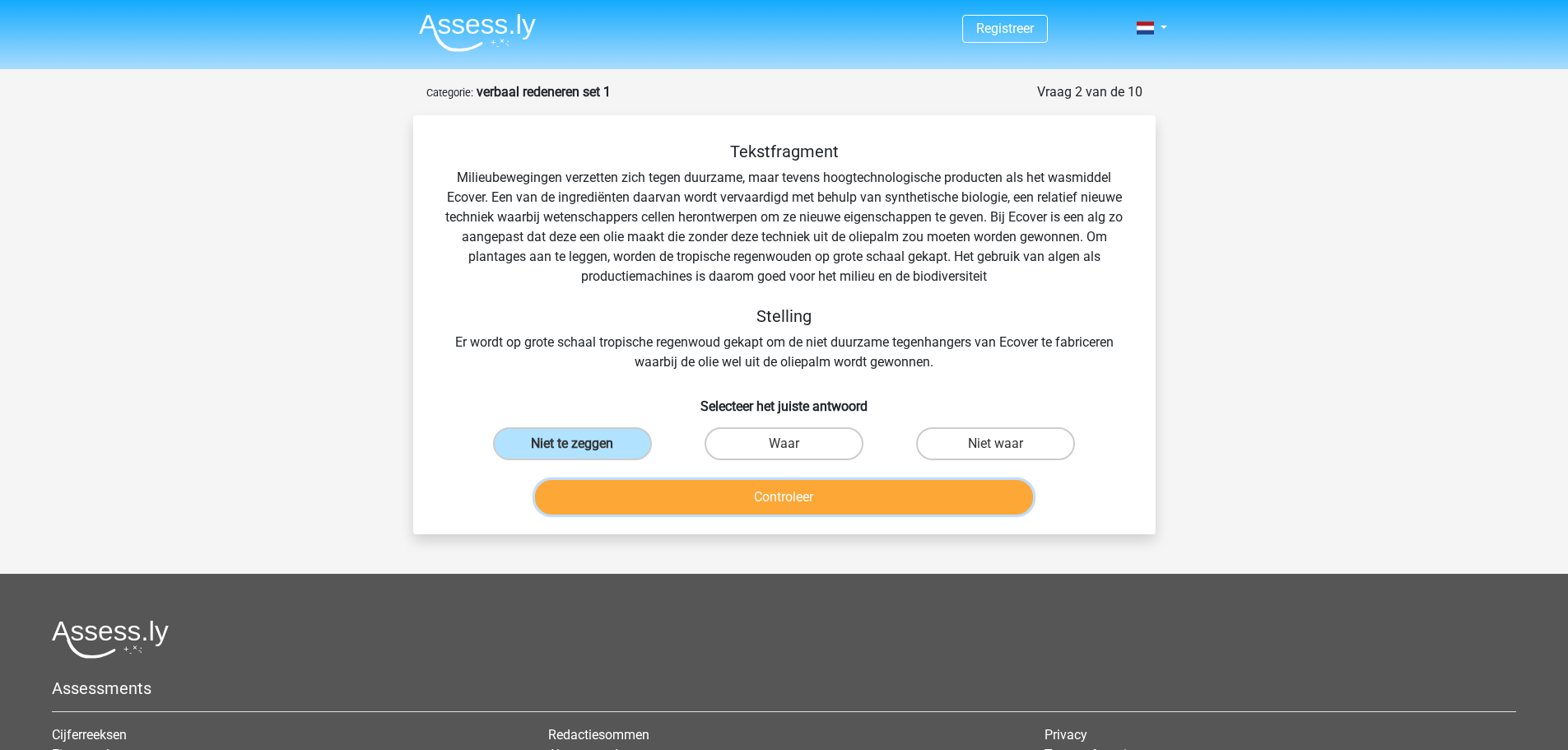
click at [657, 514] on button "Controleer" at bounding box center [784, 497] width 498 height 35
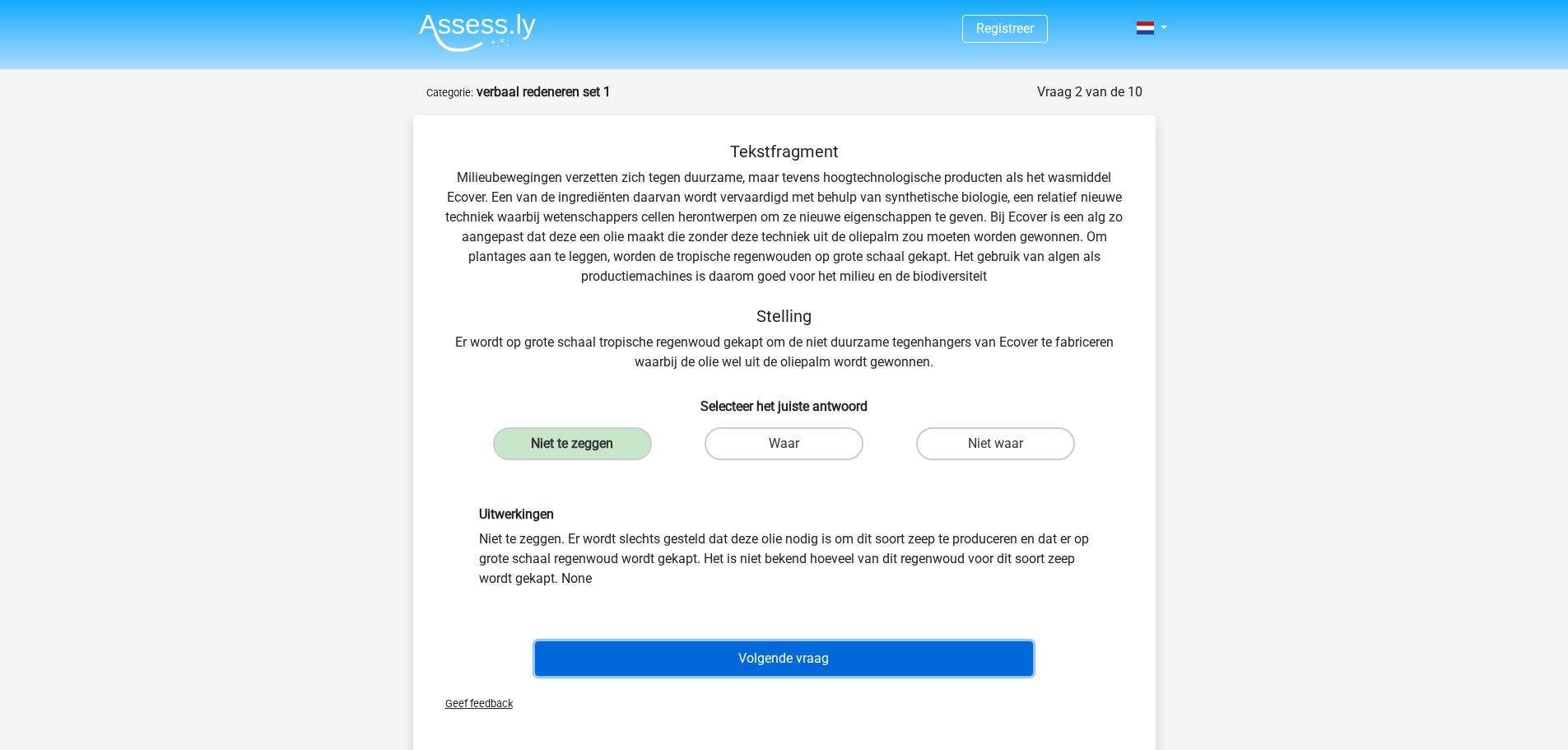
click at [658, 653] on button "Volgende vraag" at bounding box center [784, 658] width 498 height 35
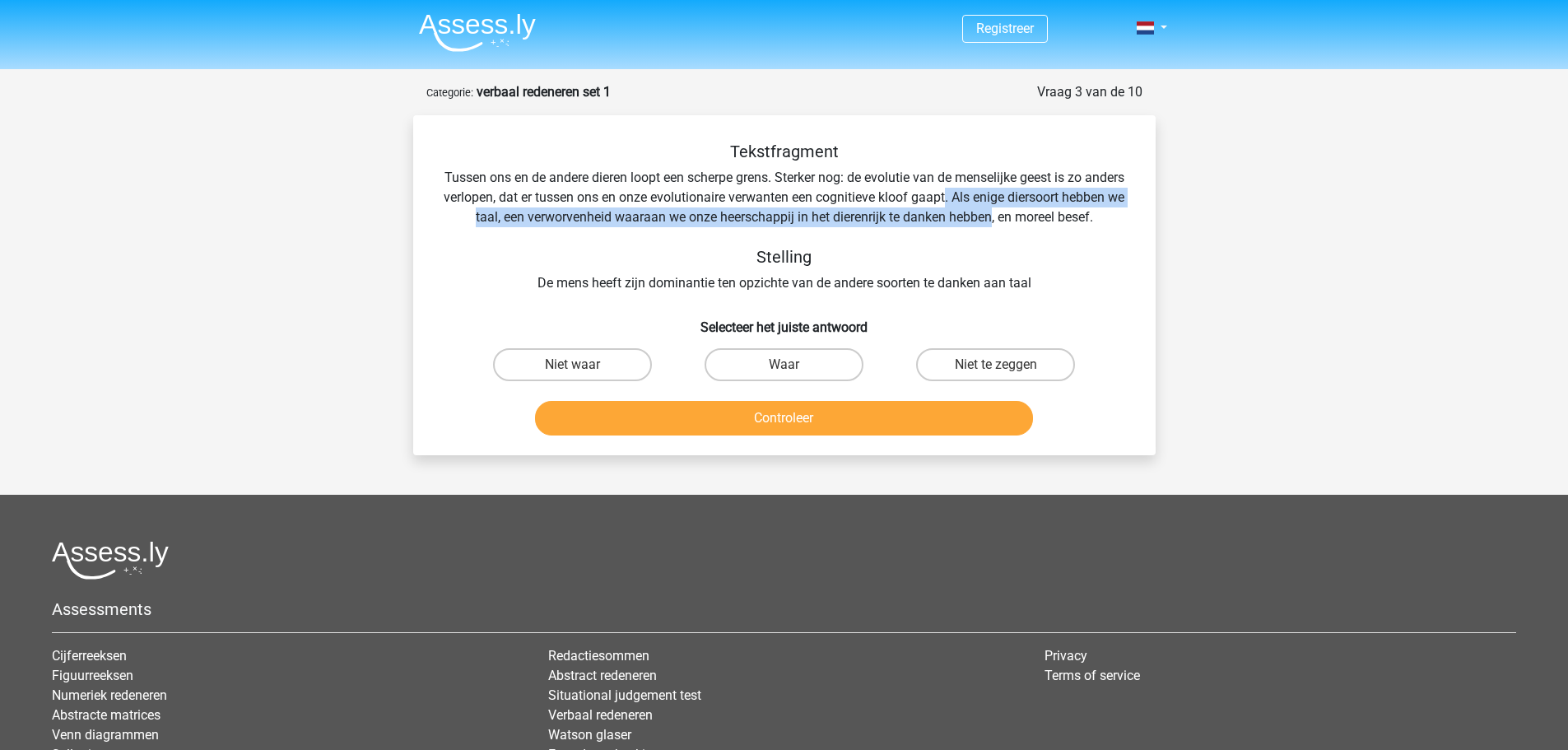
drag, startPoint x: 1037, startPoint y: 215, endPoint x: 999, endPoint y: 202, distance: 40.2
click at [999, 202] on div "Tekstfragment Tussen ons en de andere dieren loopt een scherpe grens. Sterker n…" at bounding box center [784, 217] width 690 height 152
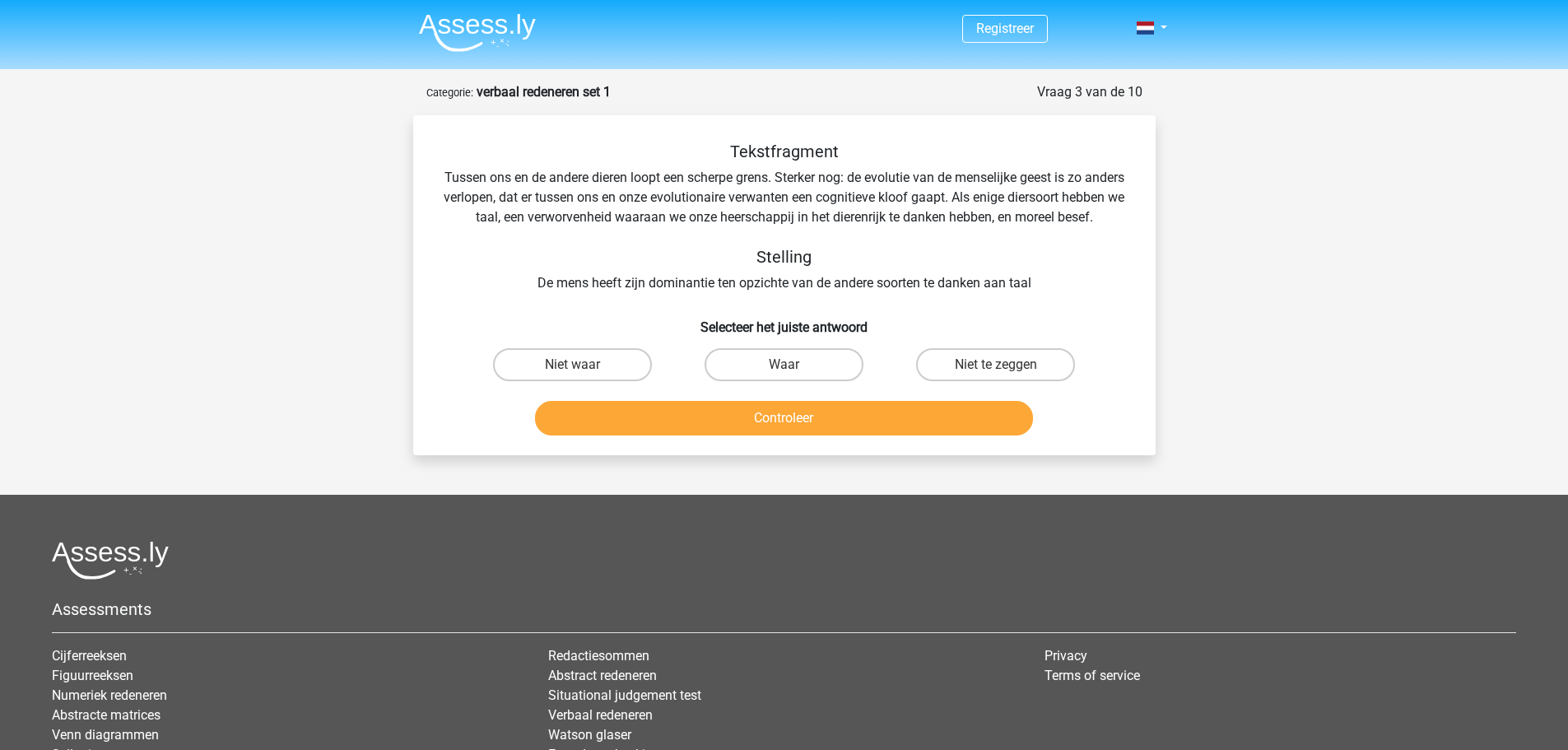
click at [786, 375] on input "Waar" at bounding box center [789, 370] width 11 height 11
radio input "true"
click at [770, 435] on button "Controleer" at bounding box center [784, 418] width 498 height 35
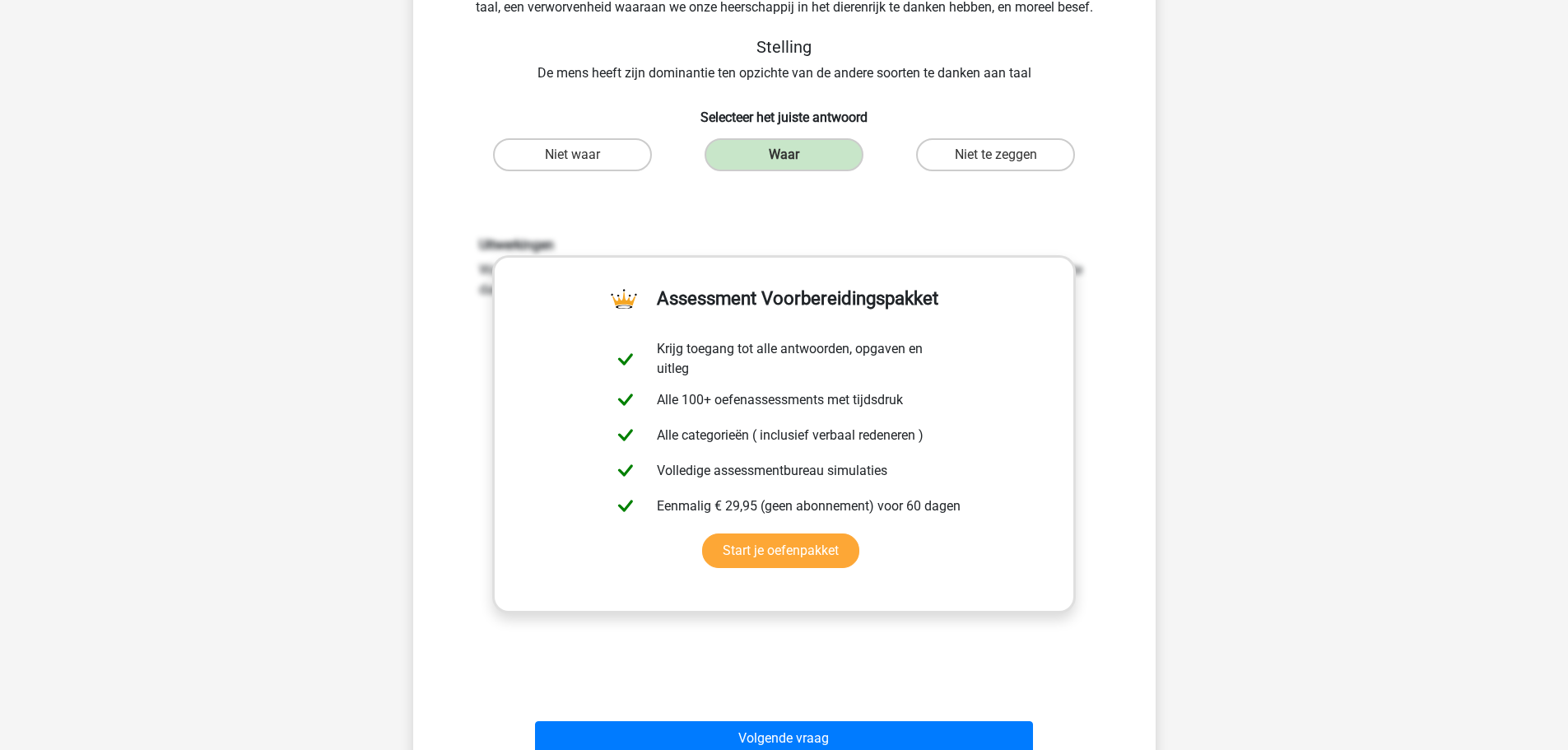
scroll to position [494, 0]
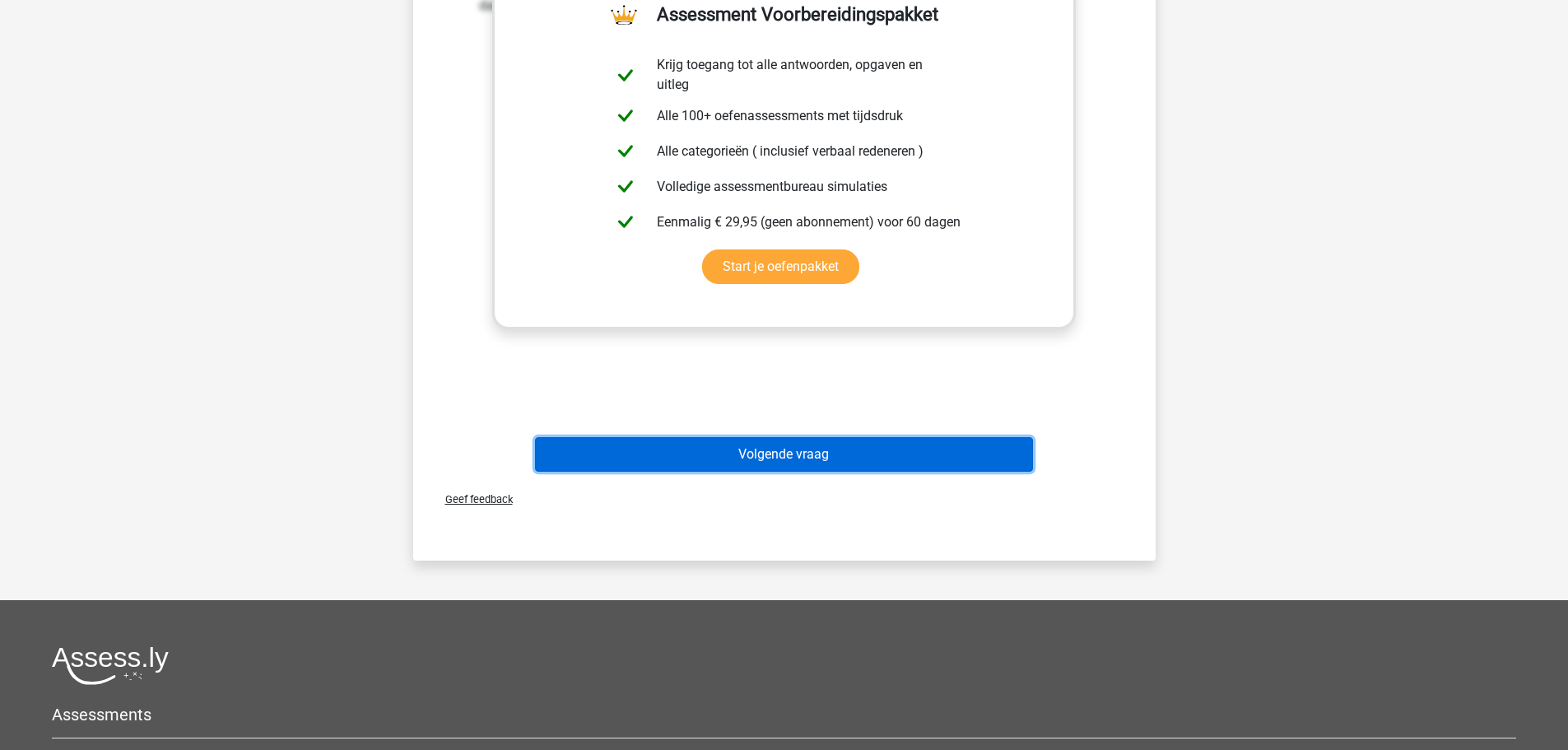
click at [774, 466] on button "Volgende vraag" at bounding box center [784, 455] width 498 height 35
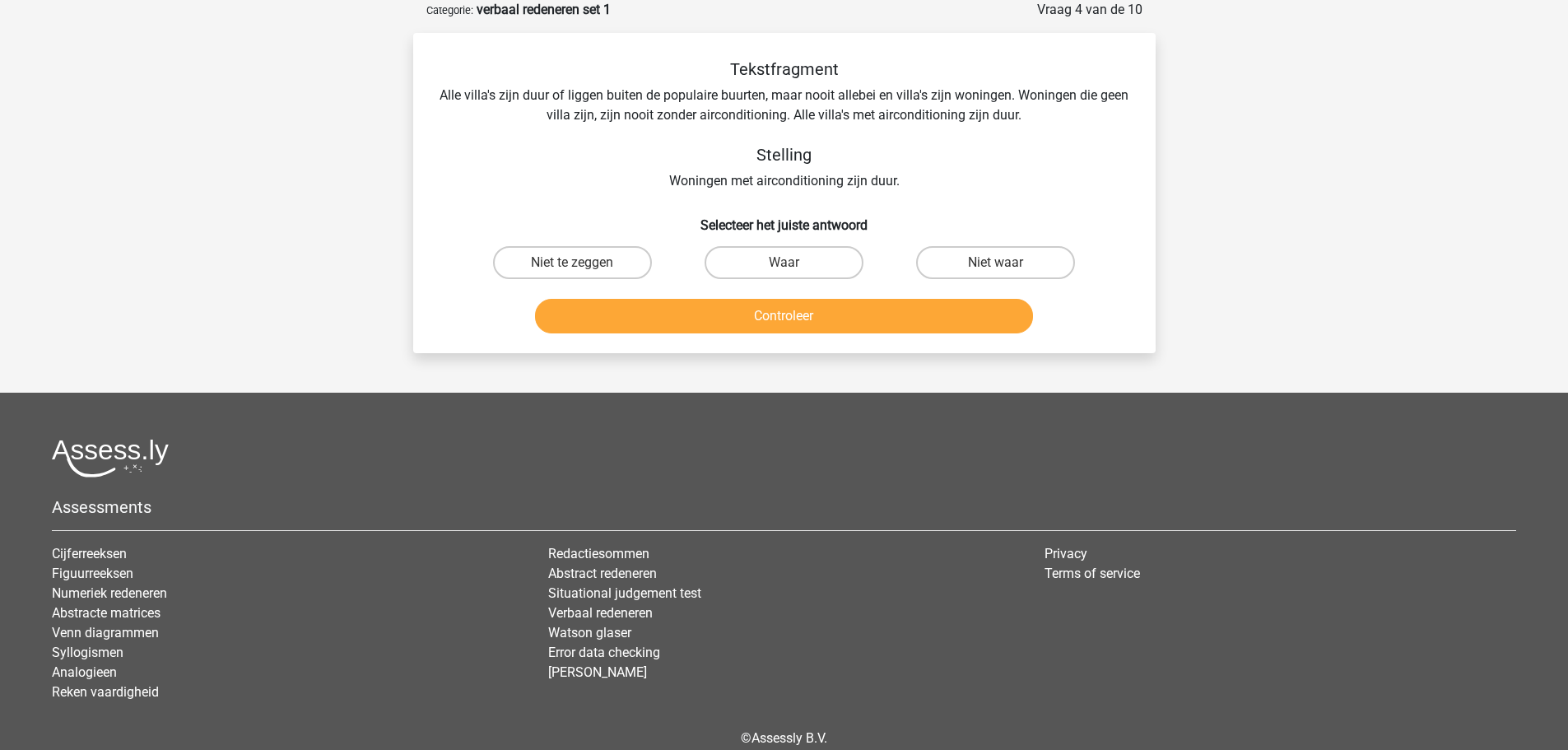
scroll to position [0, 0]
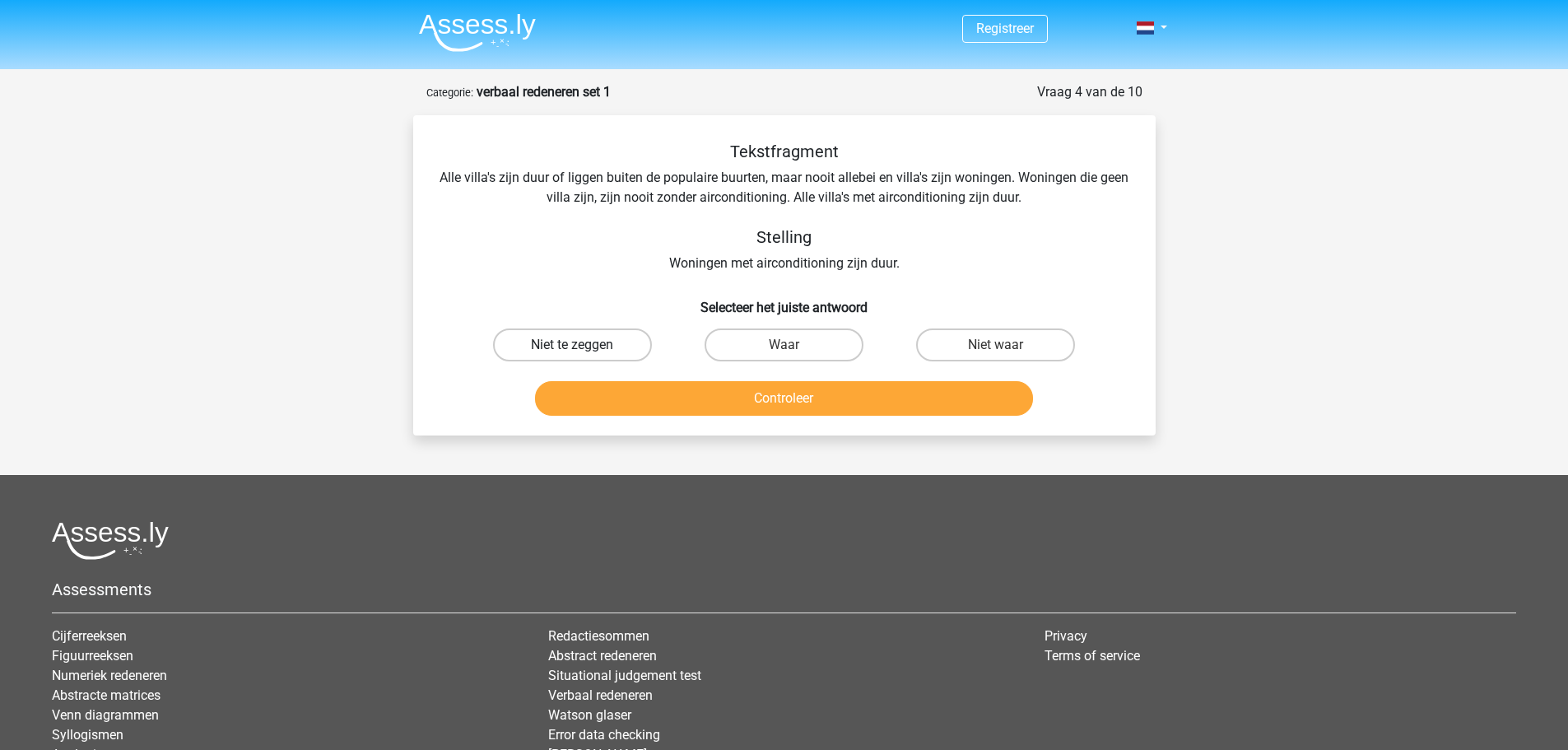
click at [625, 351] on label "Niet te zeggen" at bounding box center [573, 345] width 159 height 33
click at [583, 351] on input "Niet te zeggen" at bounding box center [577, 349] width 11 height 11
radio input "true"
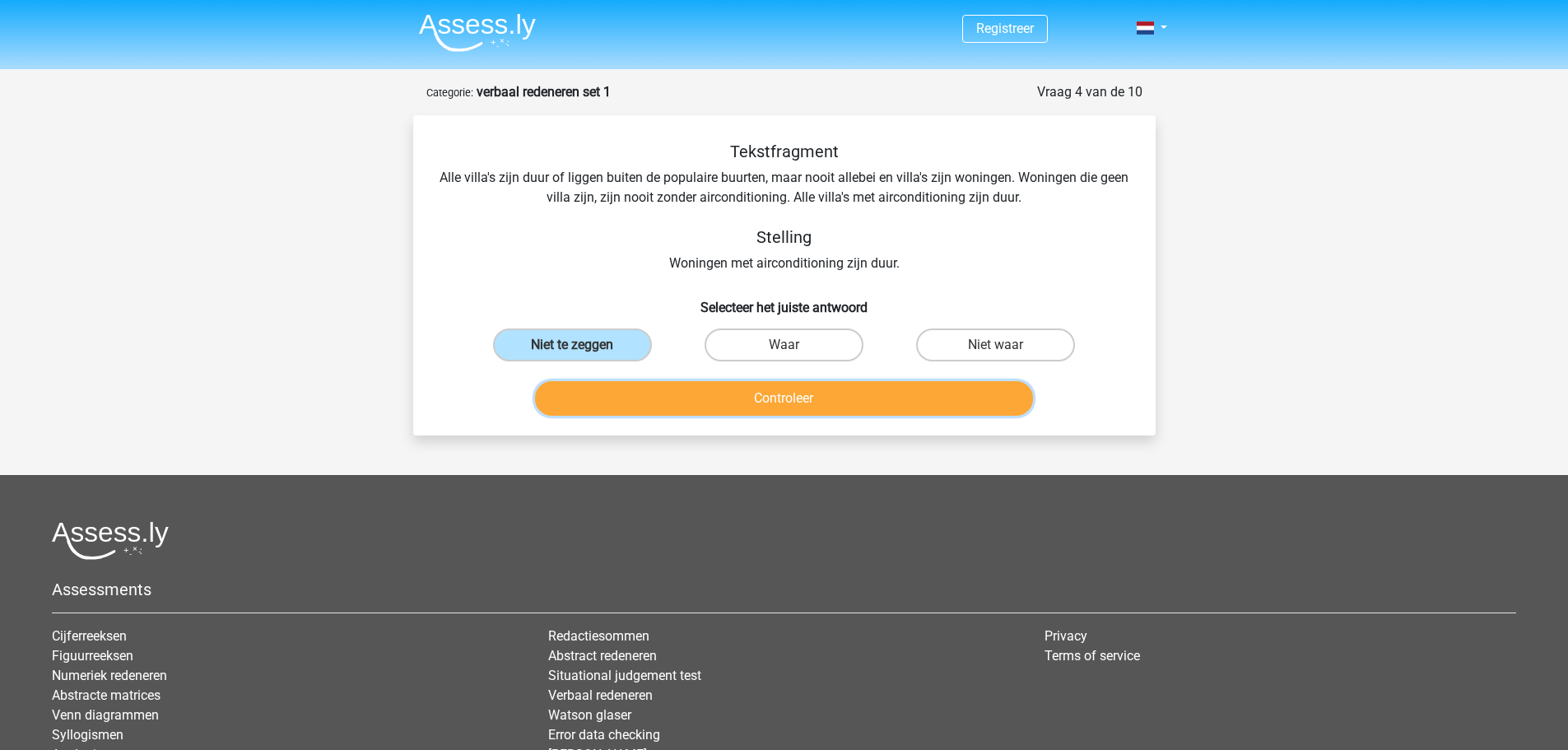
click at [706, 410] on button "Controleer" at bounding box center [784, 399] width 498 height 35
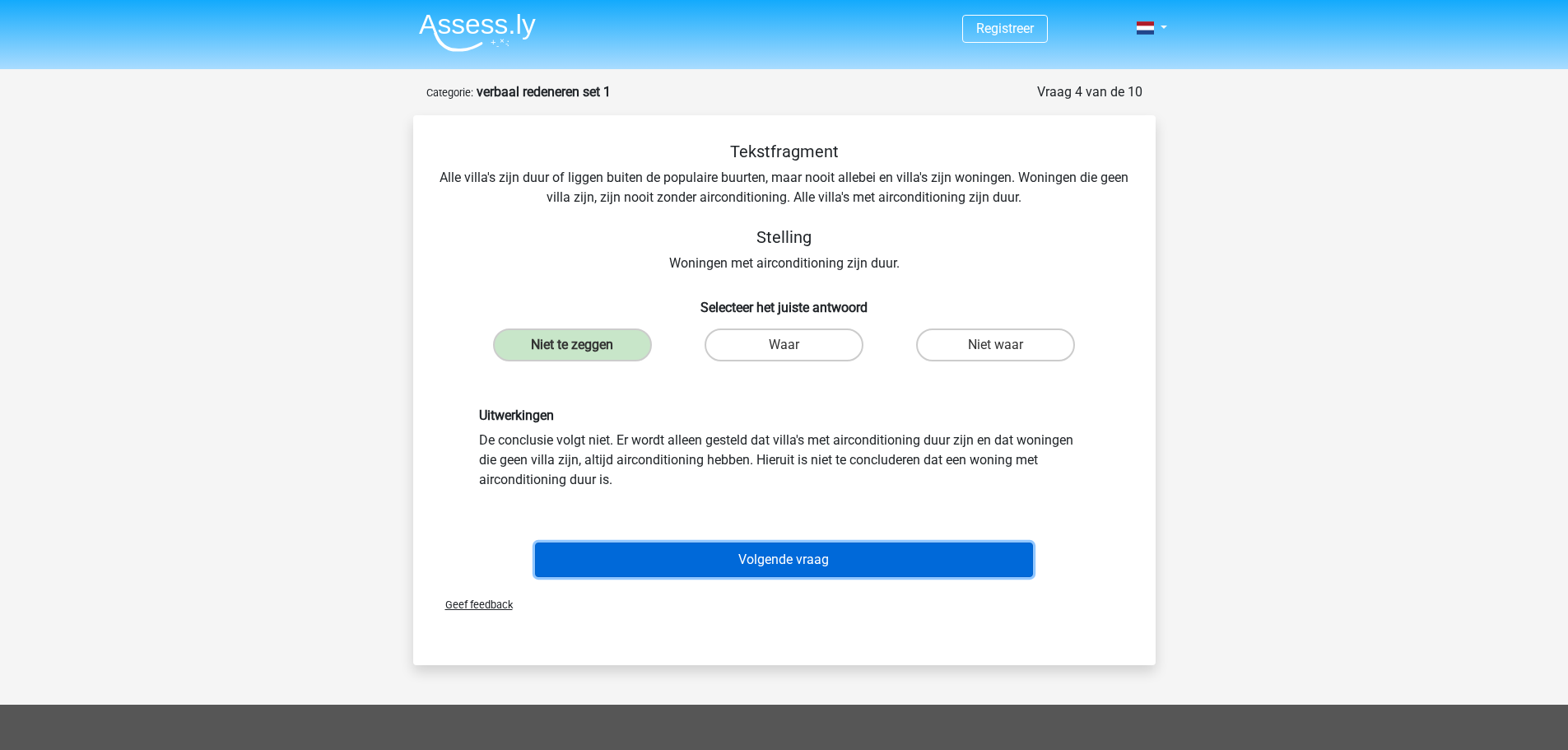
click at [732, 550] on button "Volgende vraag" at bounding box center [784, 560] width 498 height 35
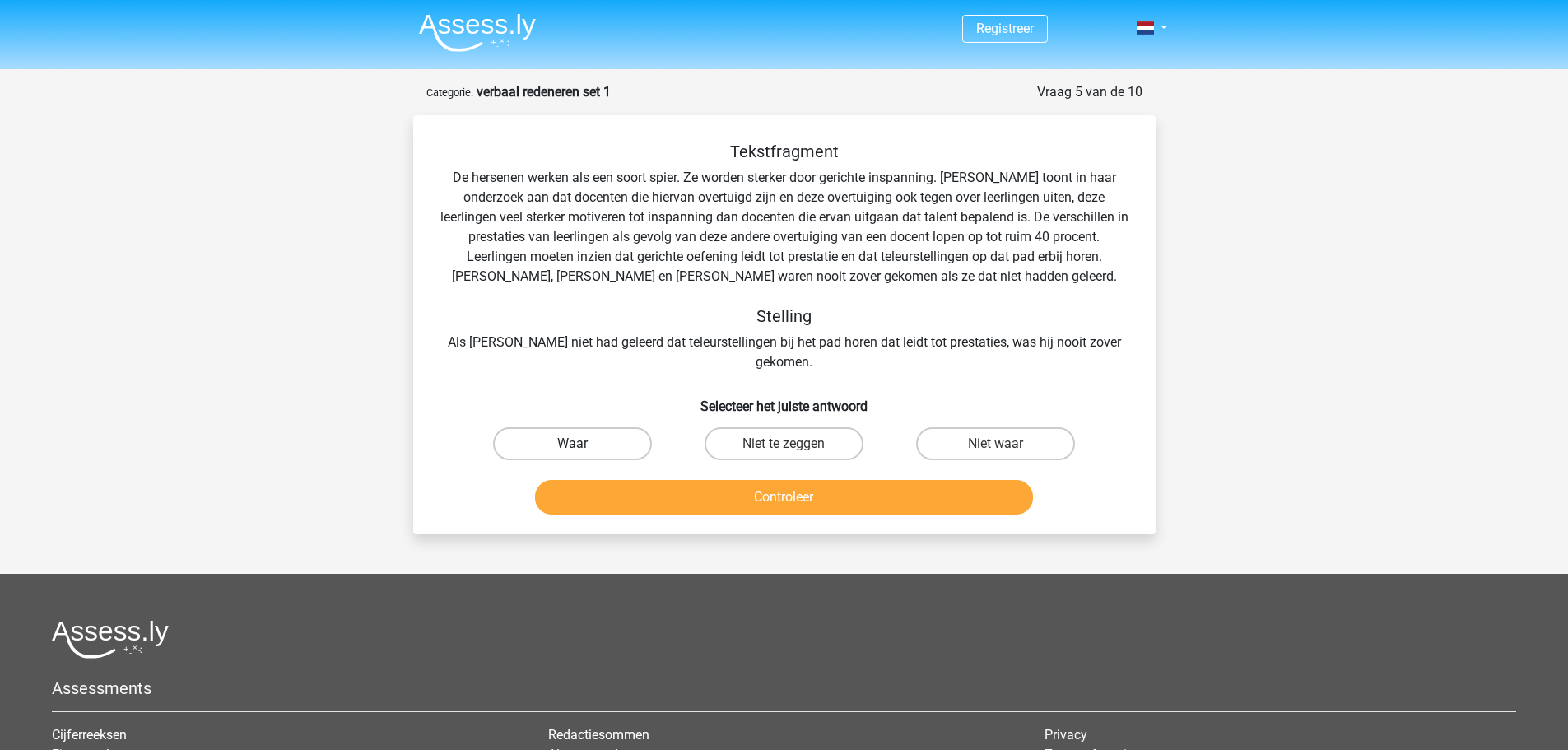
click at [592, 428] on label "Waar" at bounding box center [573, 444] width 159 height 33
click at [583, 444] on input "Waar" at bounding box center [577, 449] width 11 height 11
radio input "true"
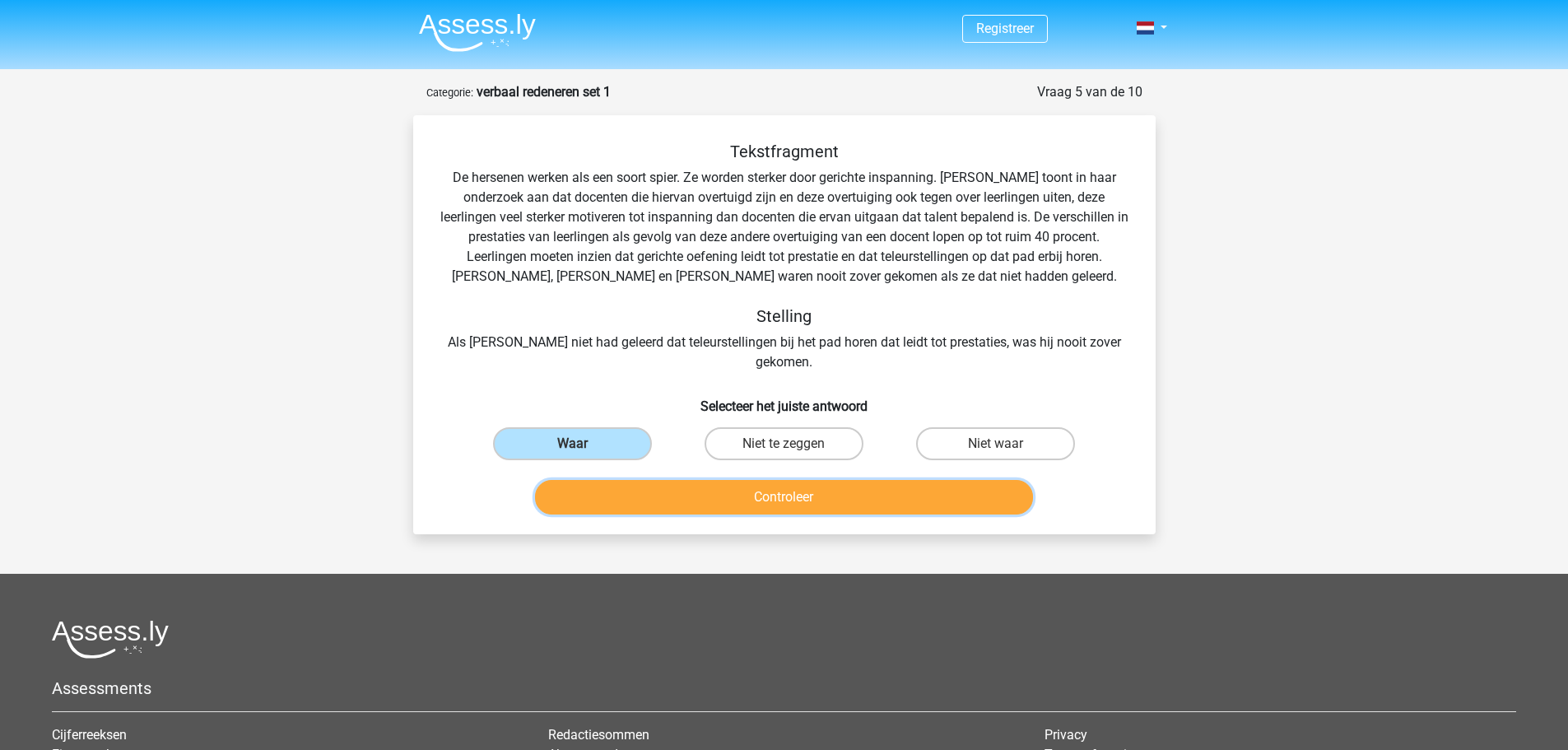
click at [658, 480] on button "Controleer" at bounding box center [784, 497] width 498 height 35
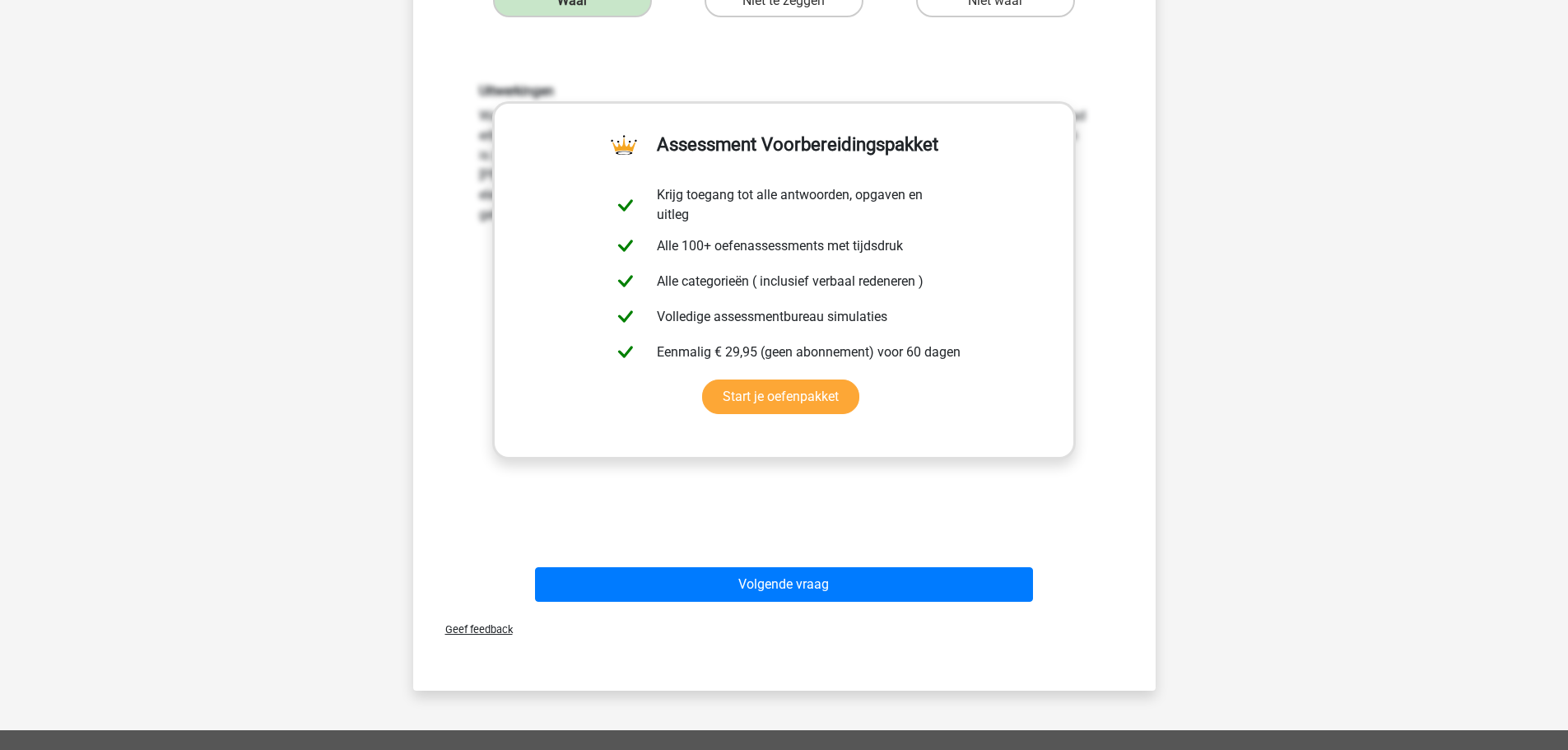
scroll to position [444, 0]
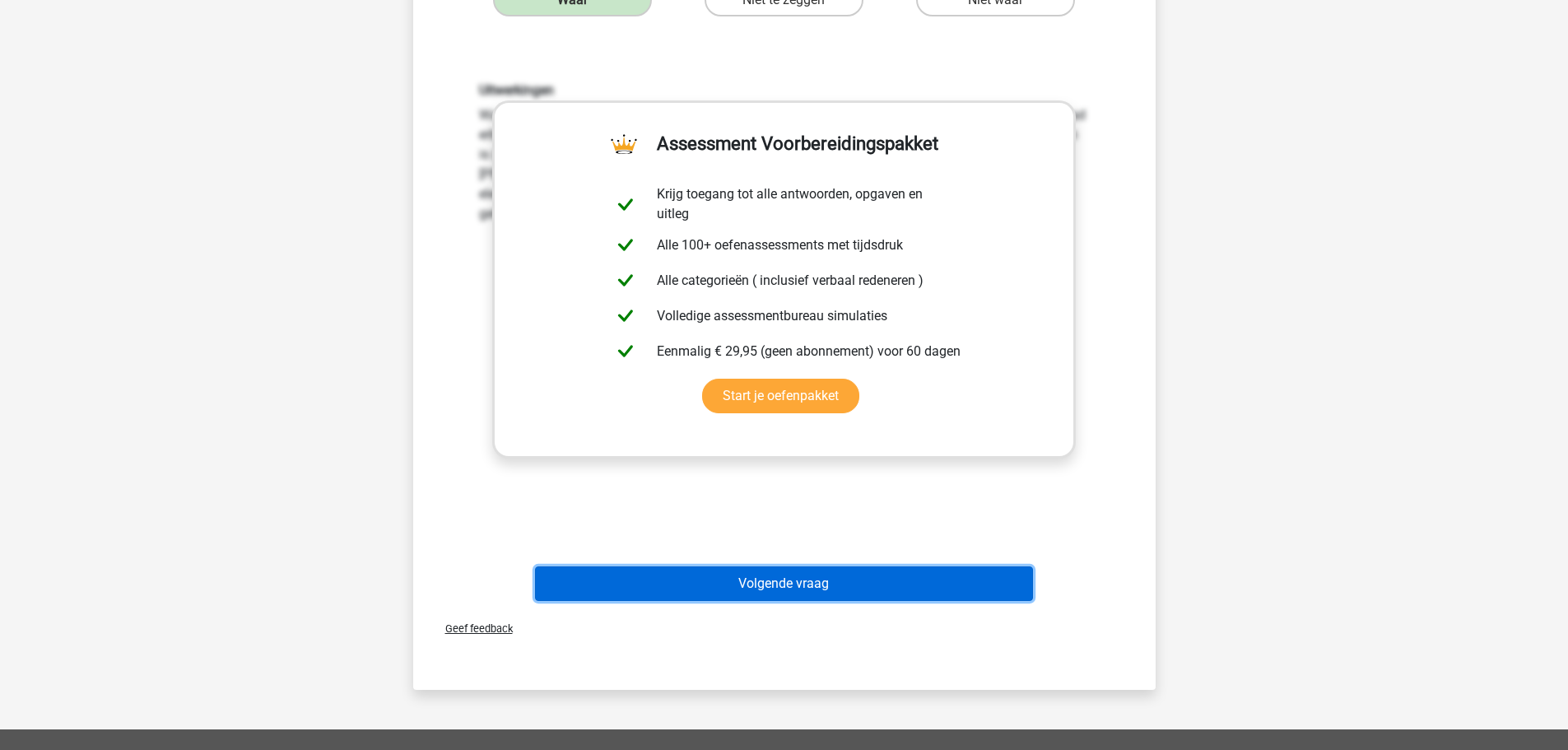
click at [694, 571] on button "Volgende vraag" at bounding box center [784, 584] width 498 height 35
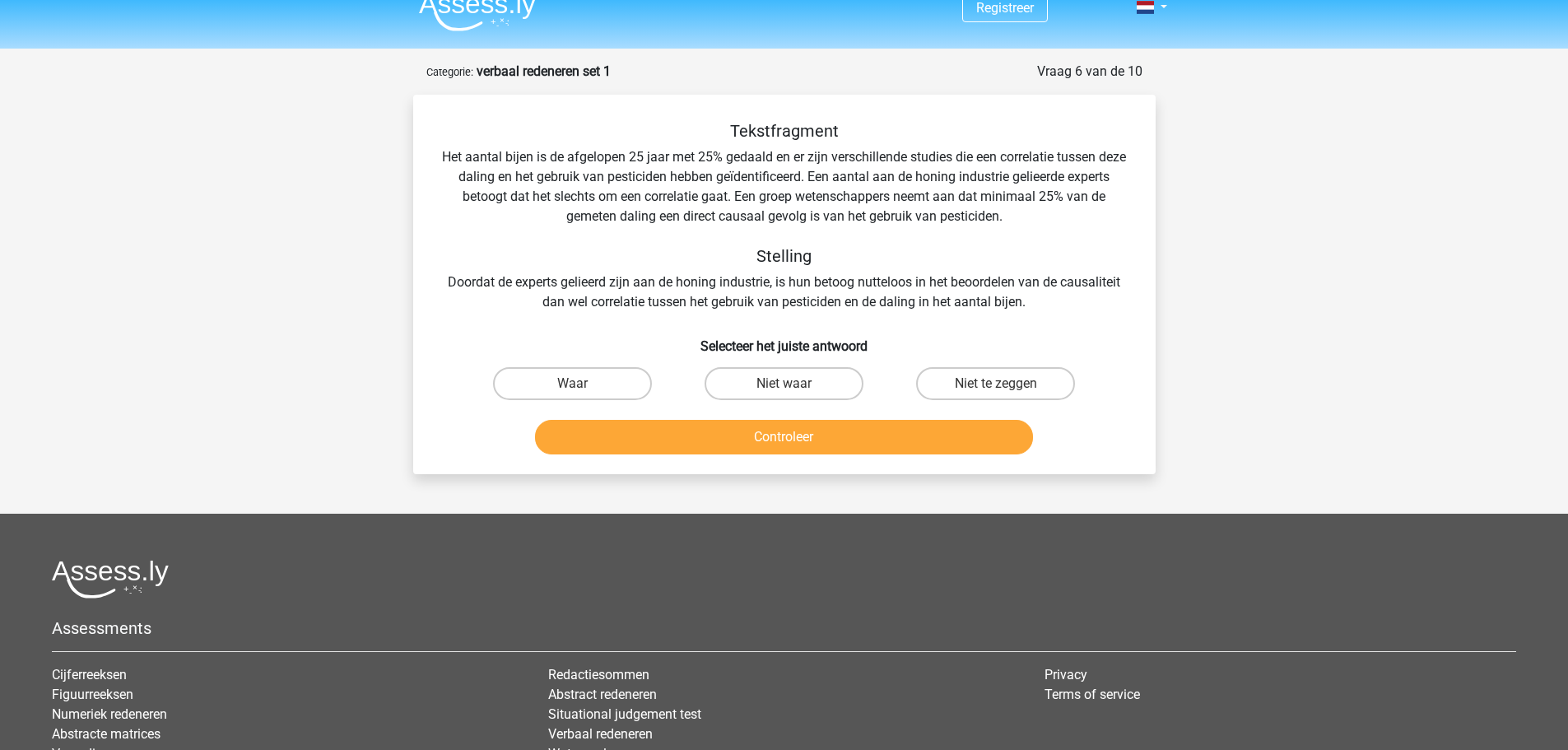
scroll to position [0, 0]
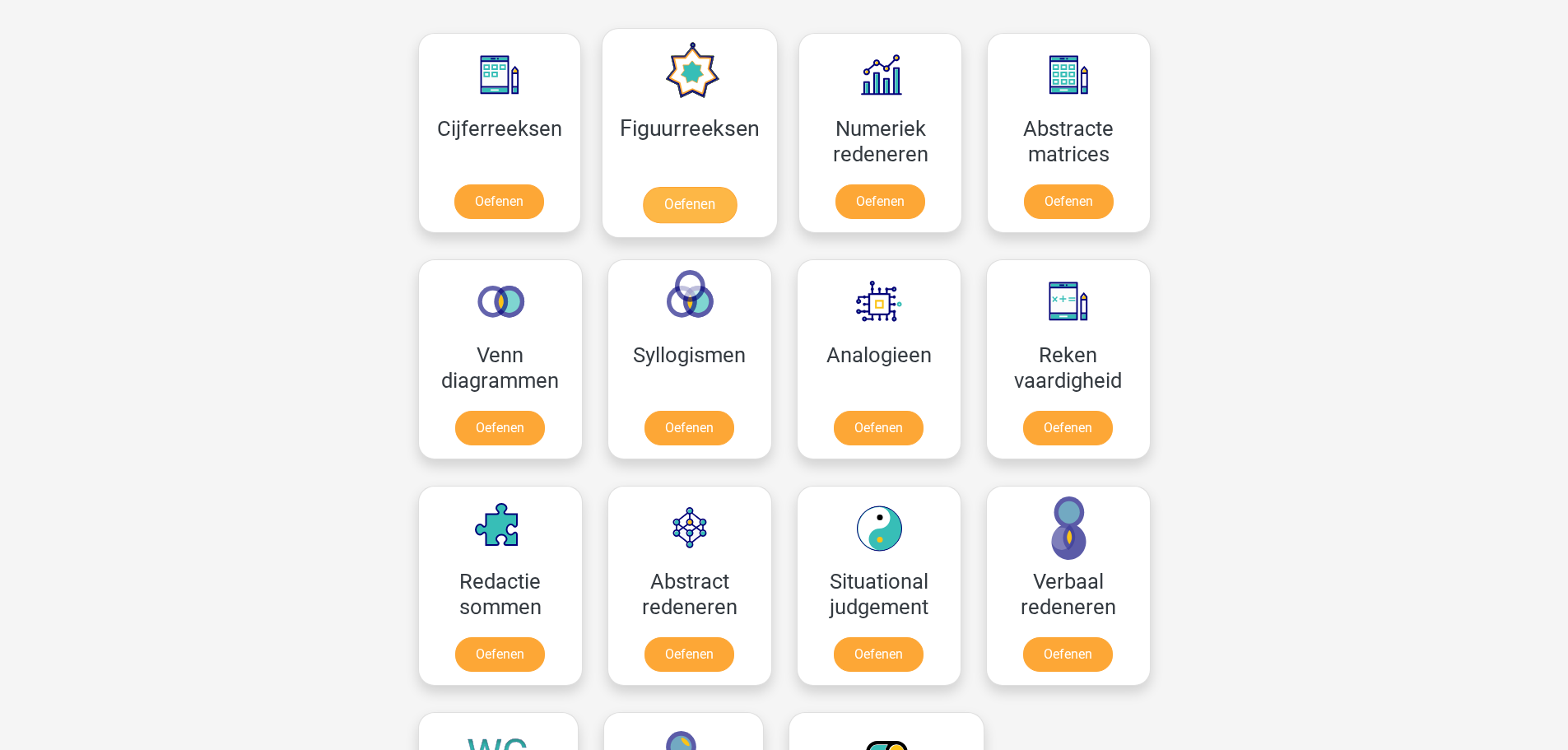
scroll to position [740, 0]
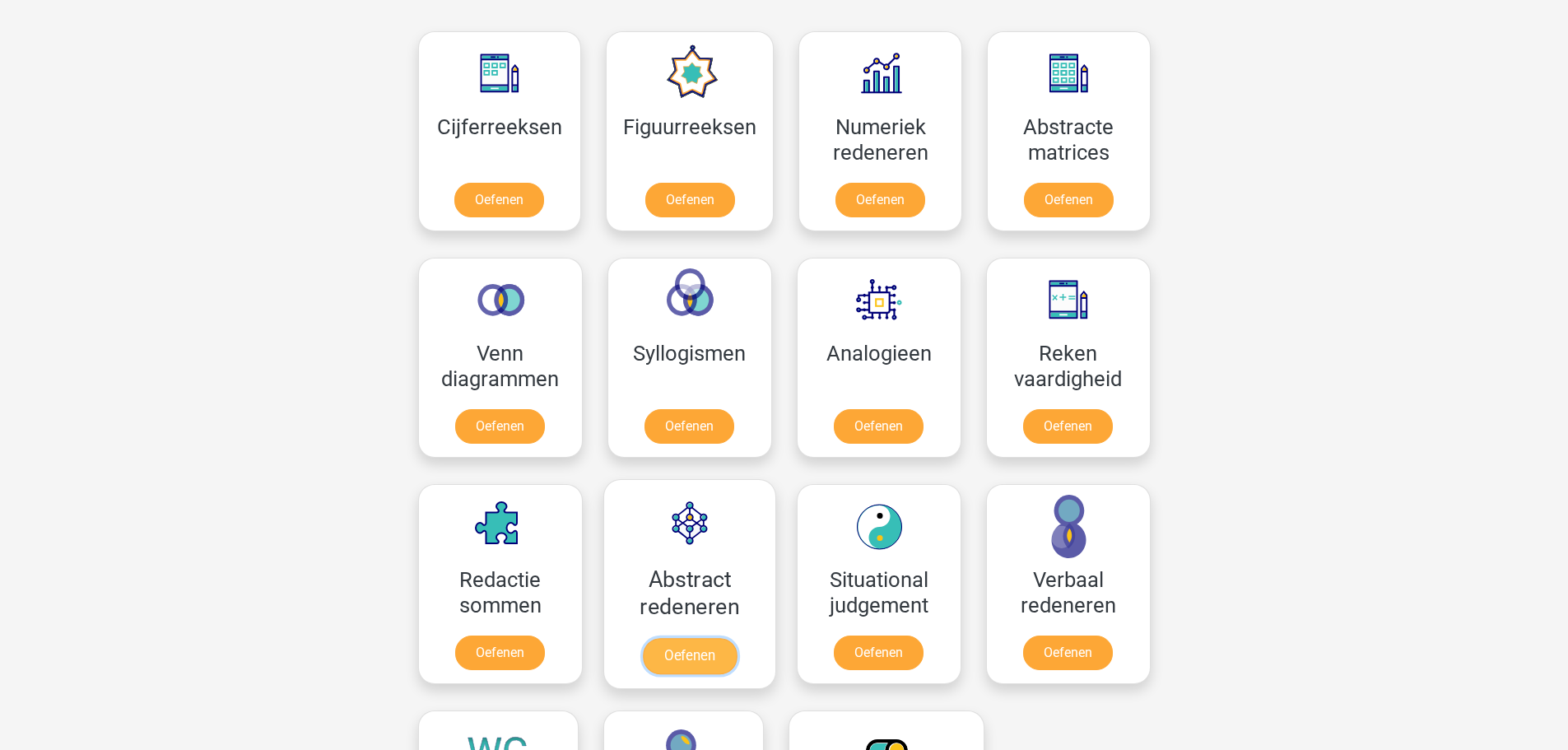
click at [704, 638] on link "Oefenen" at bounding box center [688, 656] width 94 height 37
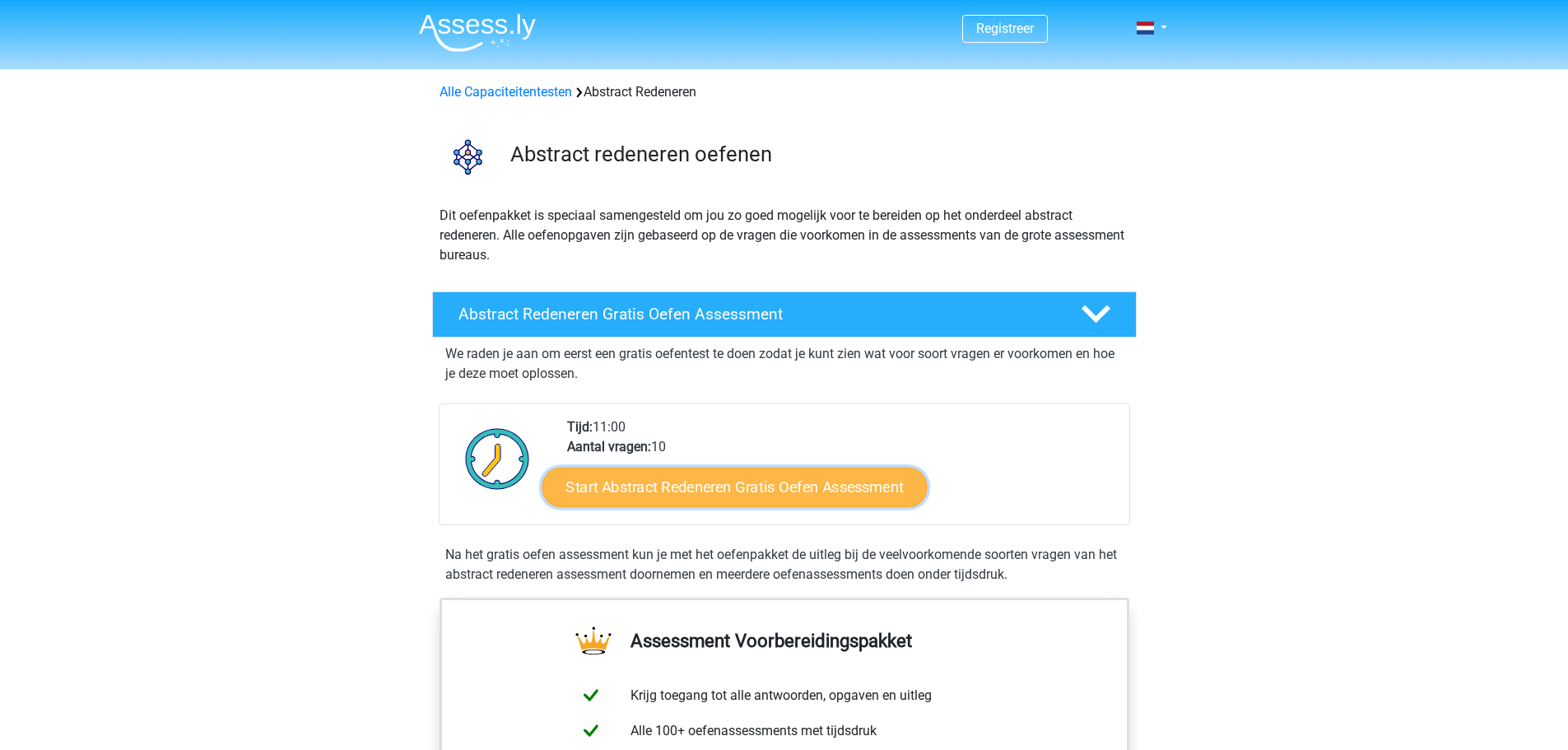
click at [797, 488] on link "Start Abstract Redeneren Gratis Oefen Assessment" at bounding box center [734, 486] width 385 height 40
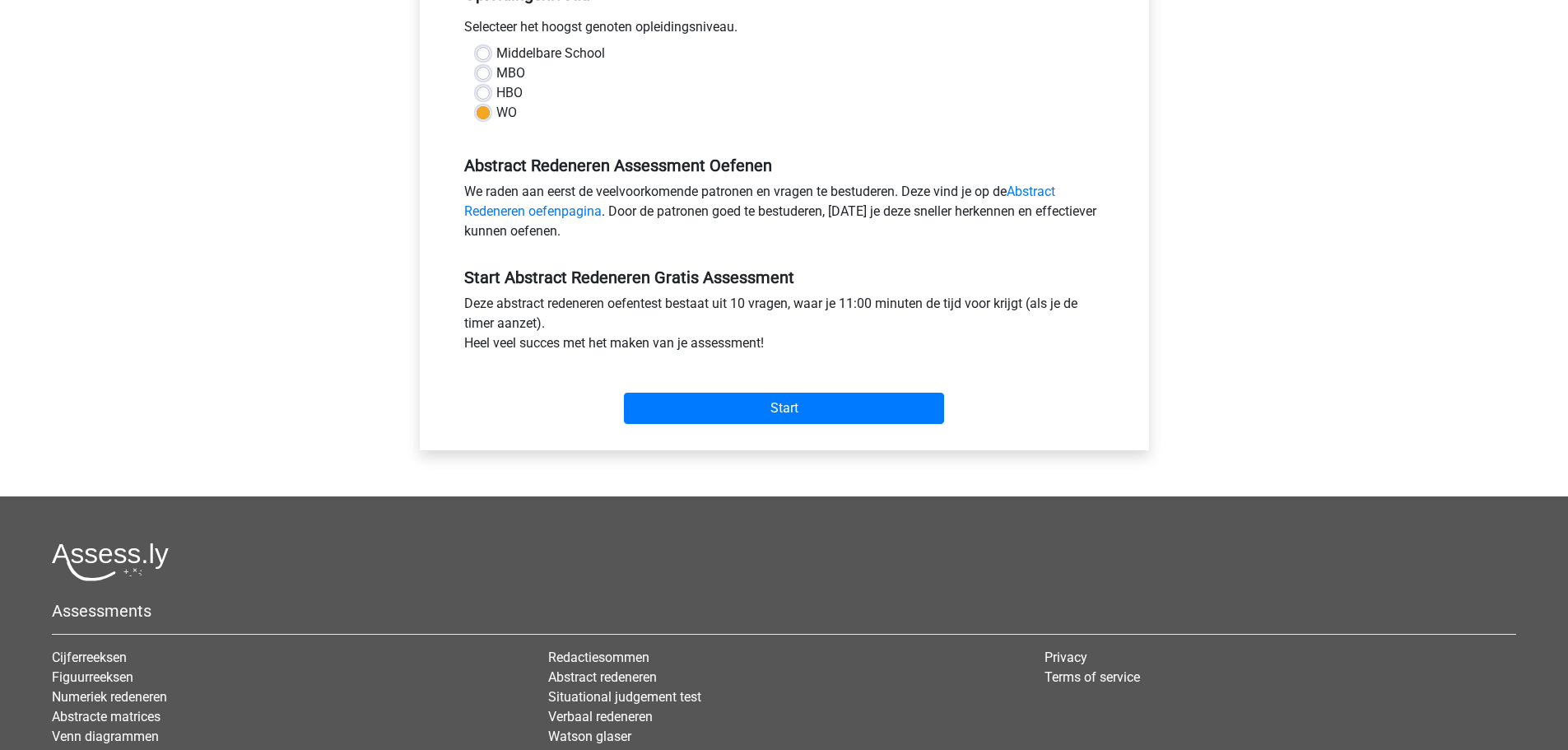
scroll to position [411, 0]
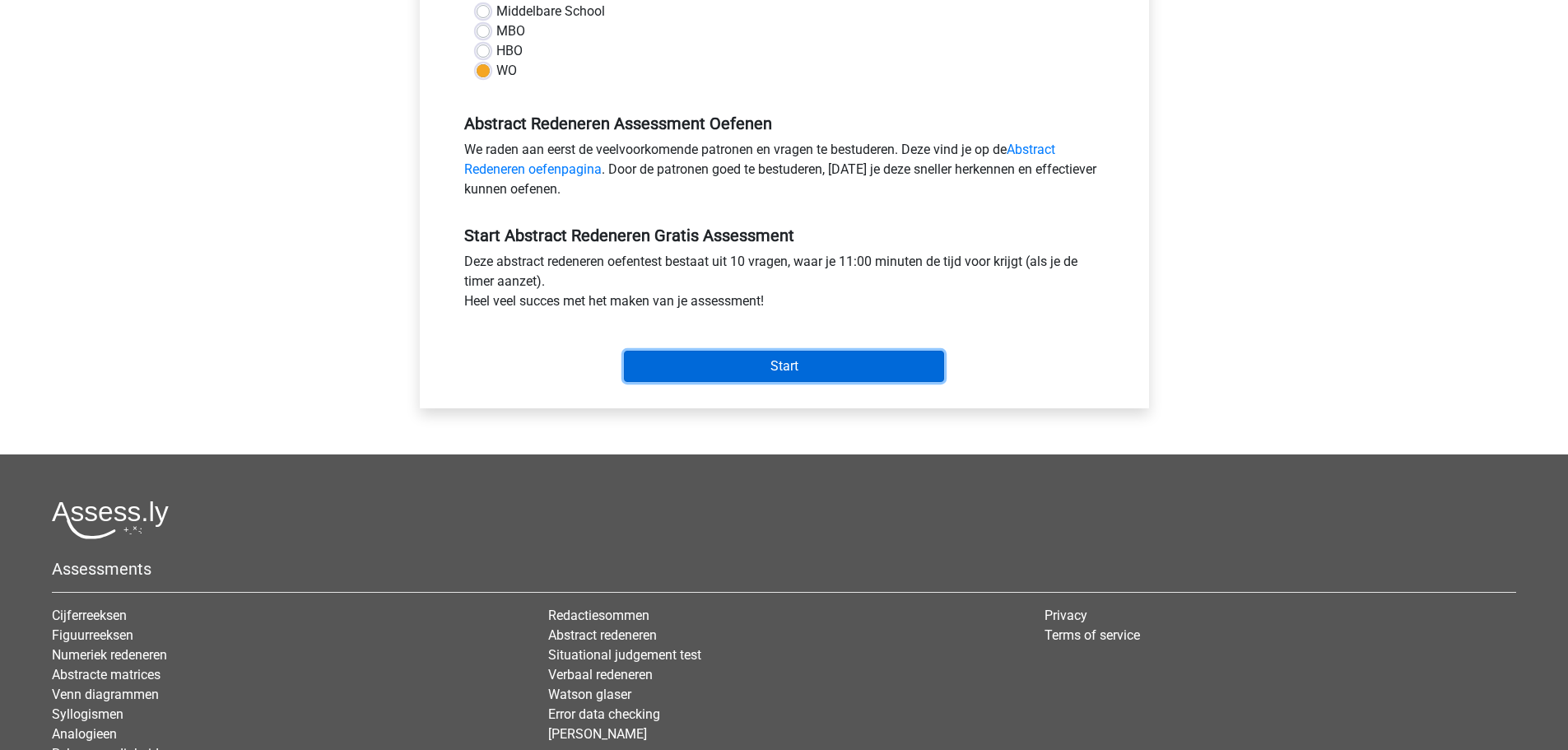
click at [770, 374] on input "Start" at bounding box center [784, 366] width 321 height 31
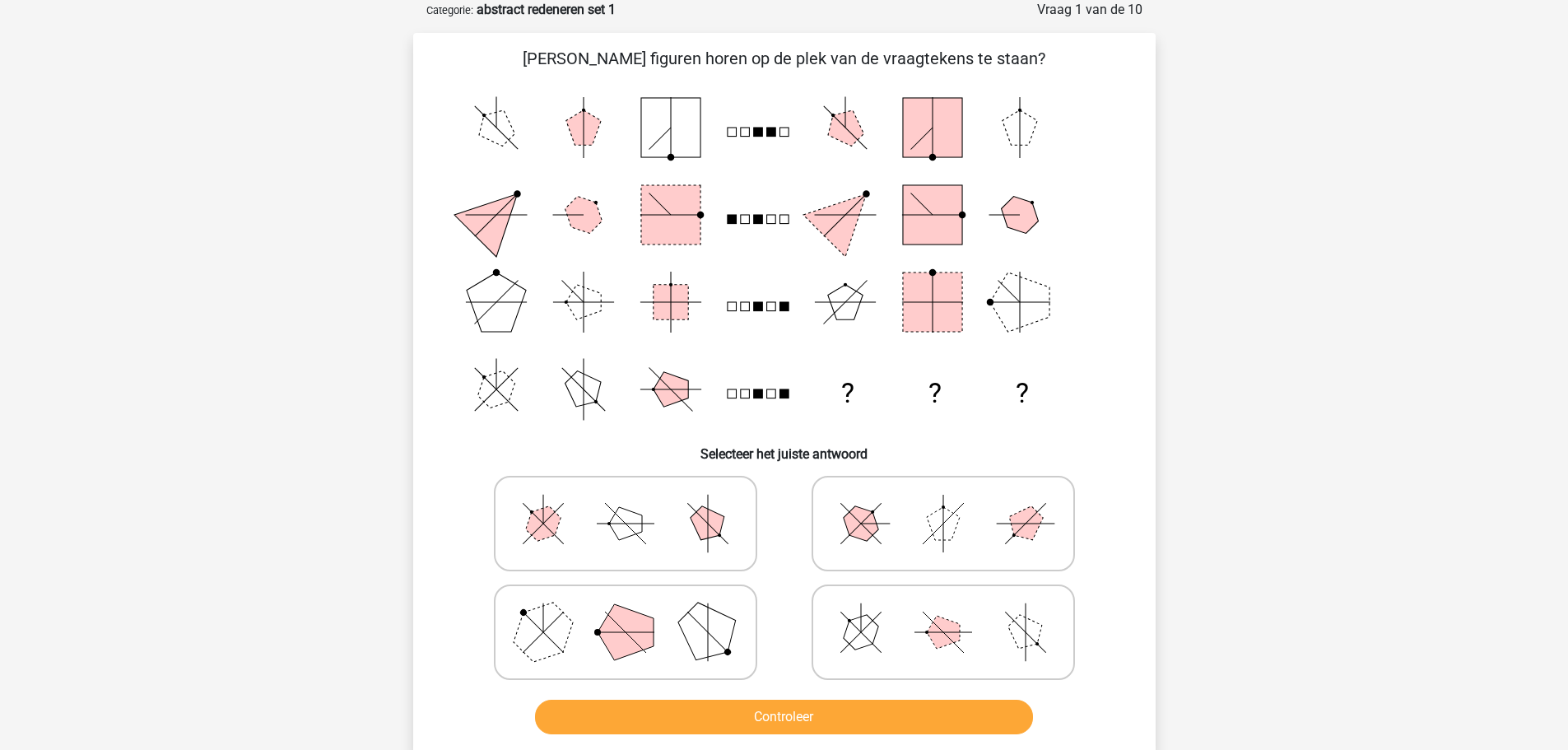
scroll to position [247, 0]
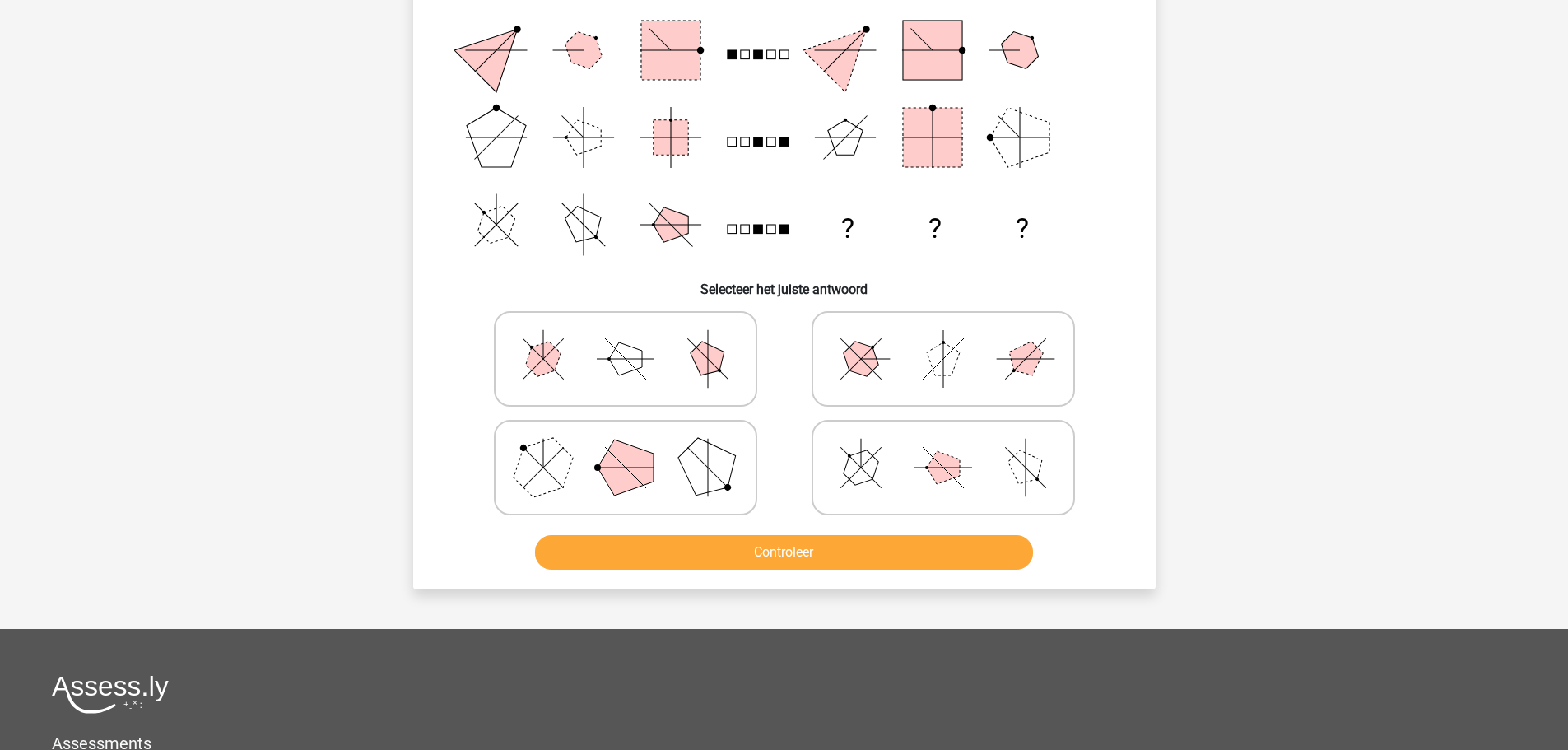
click at [682, 484] on icon at bounding box center [626, 467] width 247 height 82
click at [636, 447] on input "radio" at bounding box center [630, 441] width 11 height 11
radio input "true"
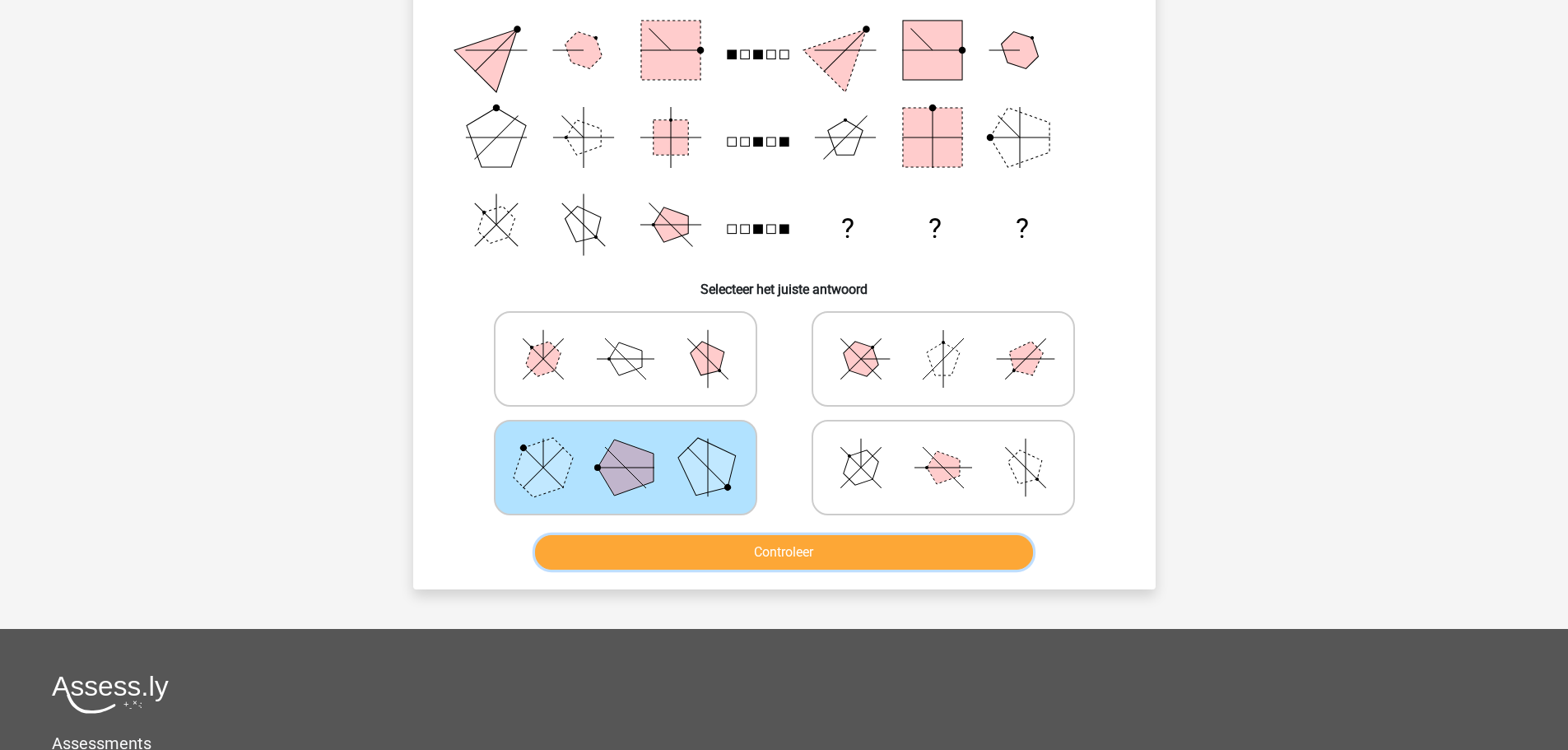
click at [714, 556] on button "Controleer" at bounding box center [784, 552] width 498 height 35
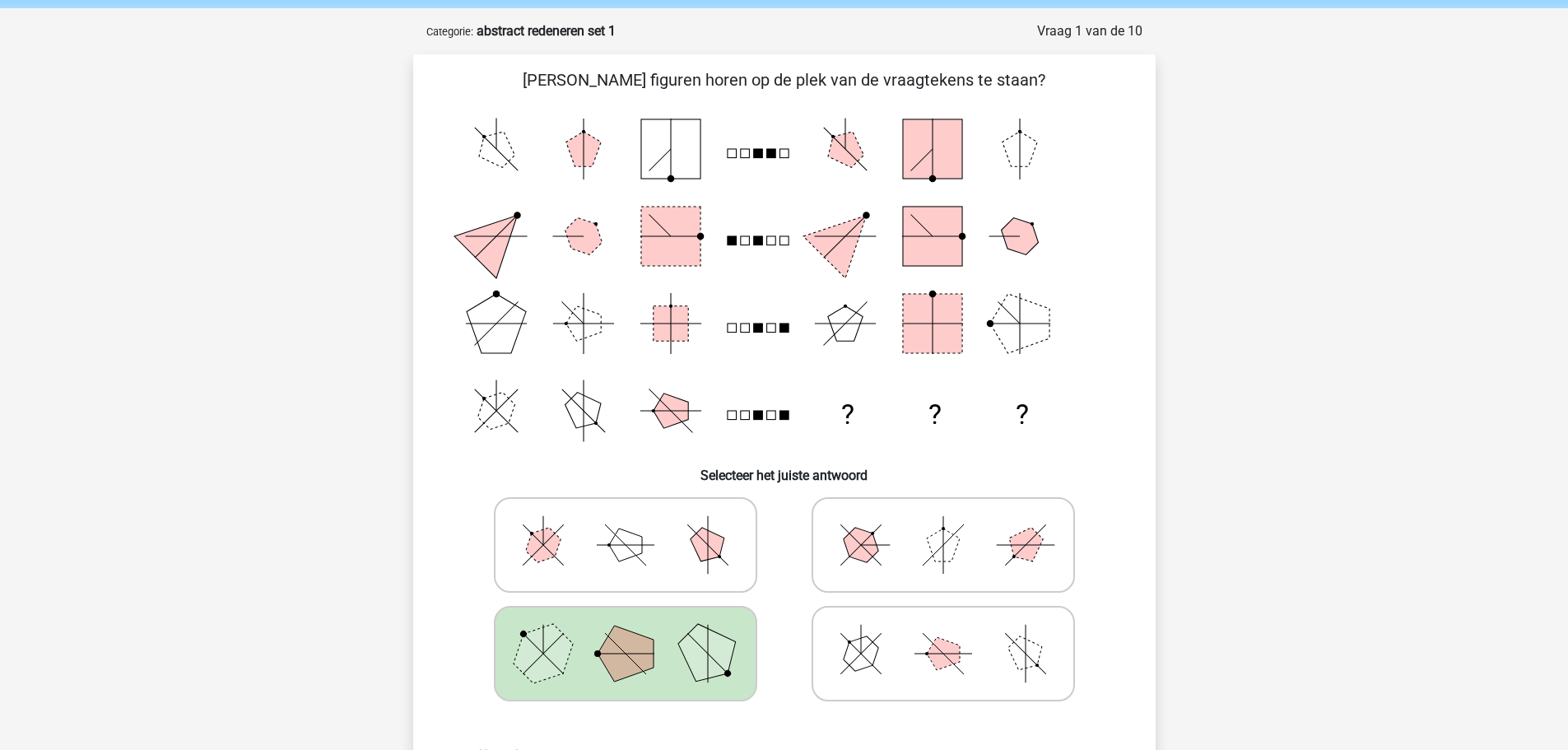
scroll to position [0, 0]
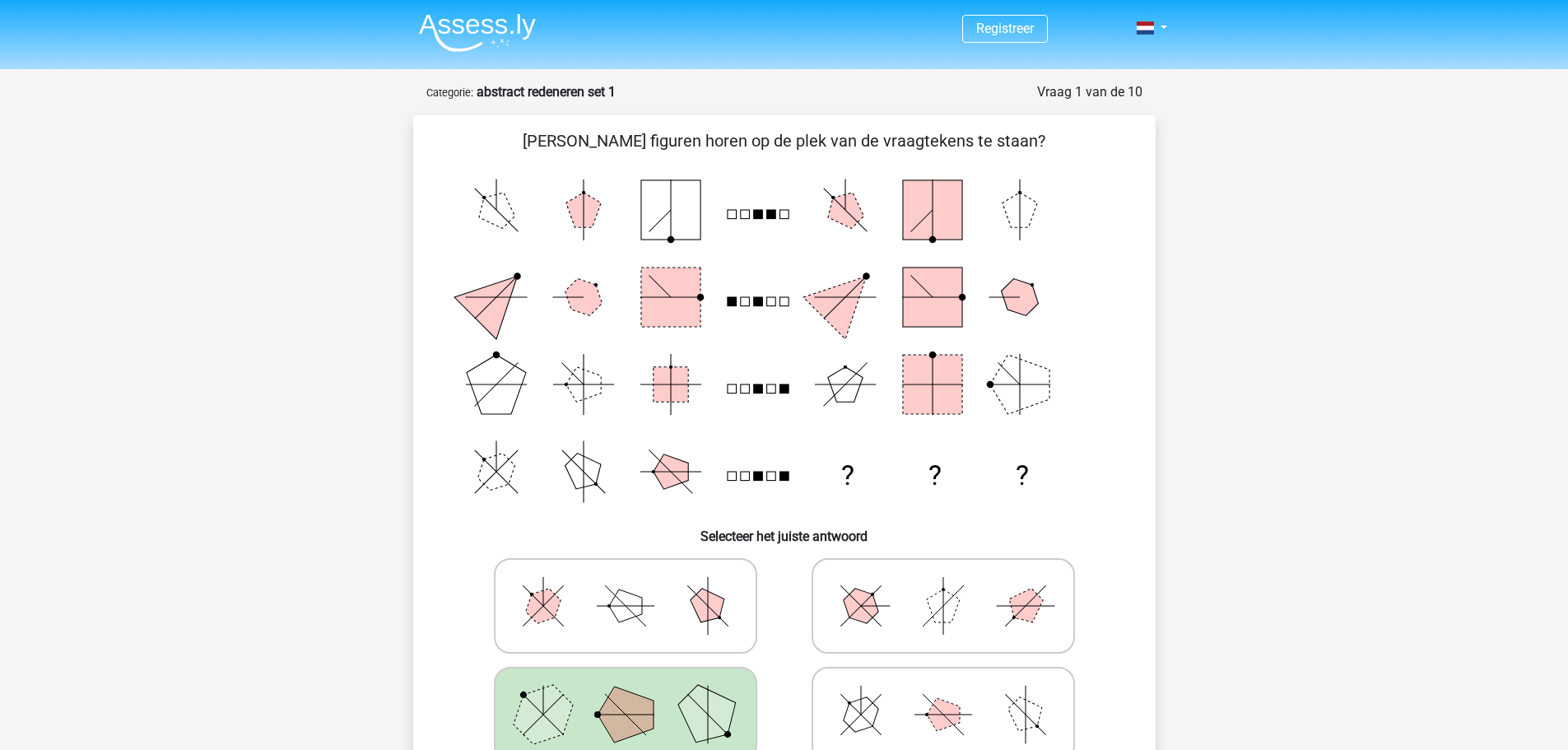
click at [490, 28] on img at bounding box center [477, 33] width 117 height 39
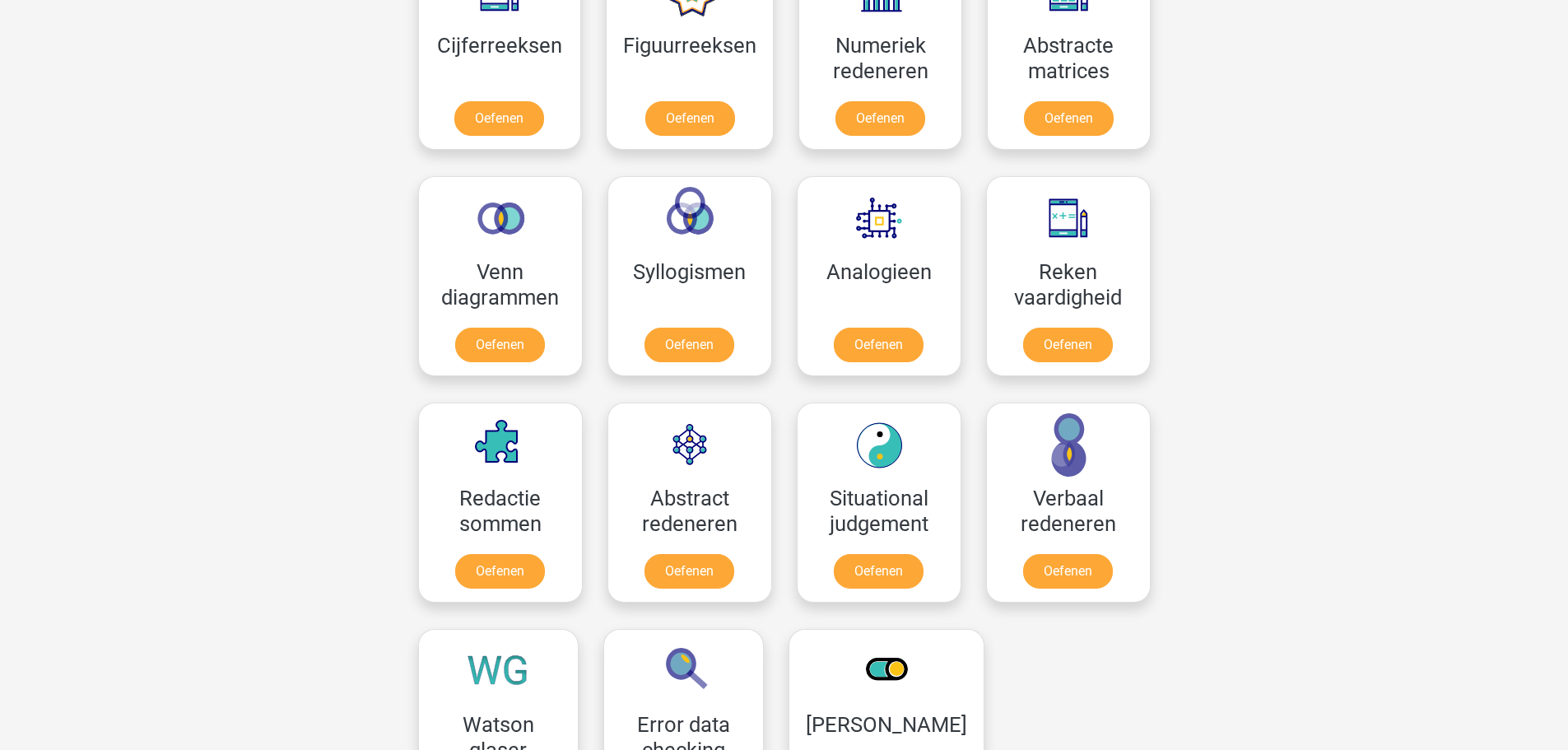
scroll to position [823, 0]
click at [673, 335] on link "Oefenen" at bounding box center [688, 347] width 94 height 37
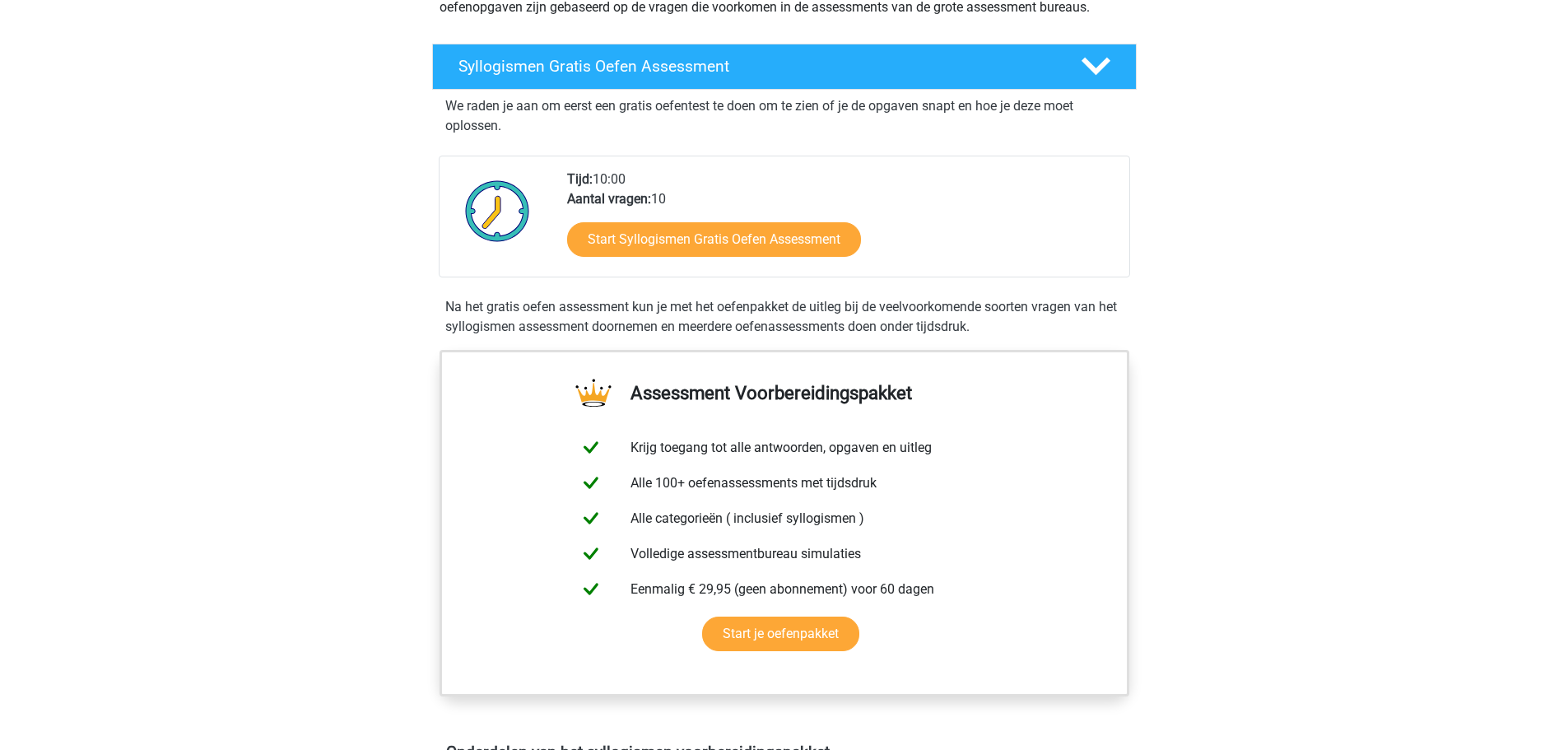
scroll to position [82, 0]
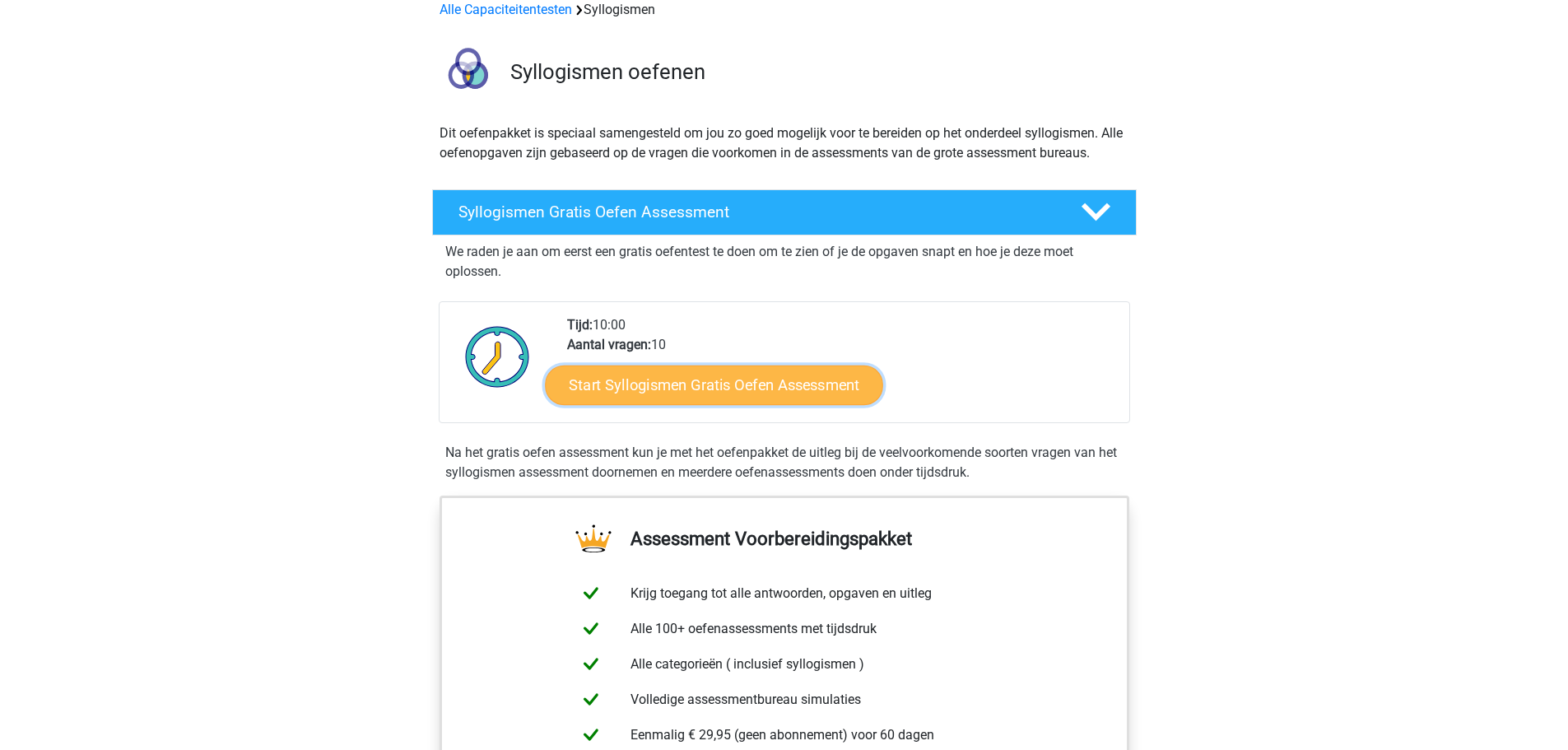
click at [780, 389] on link "Start Syllogismen Gratis Oefen Assessment" at bounding box center [714, 384] width 338 height 40
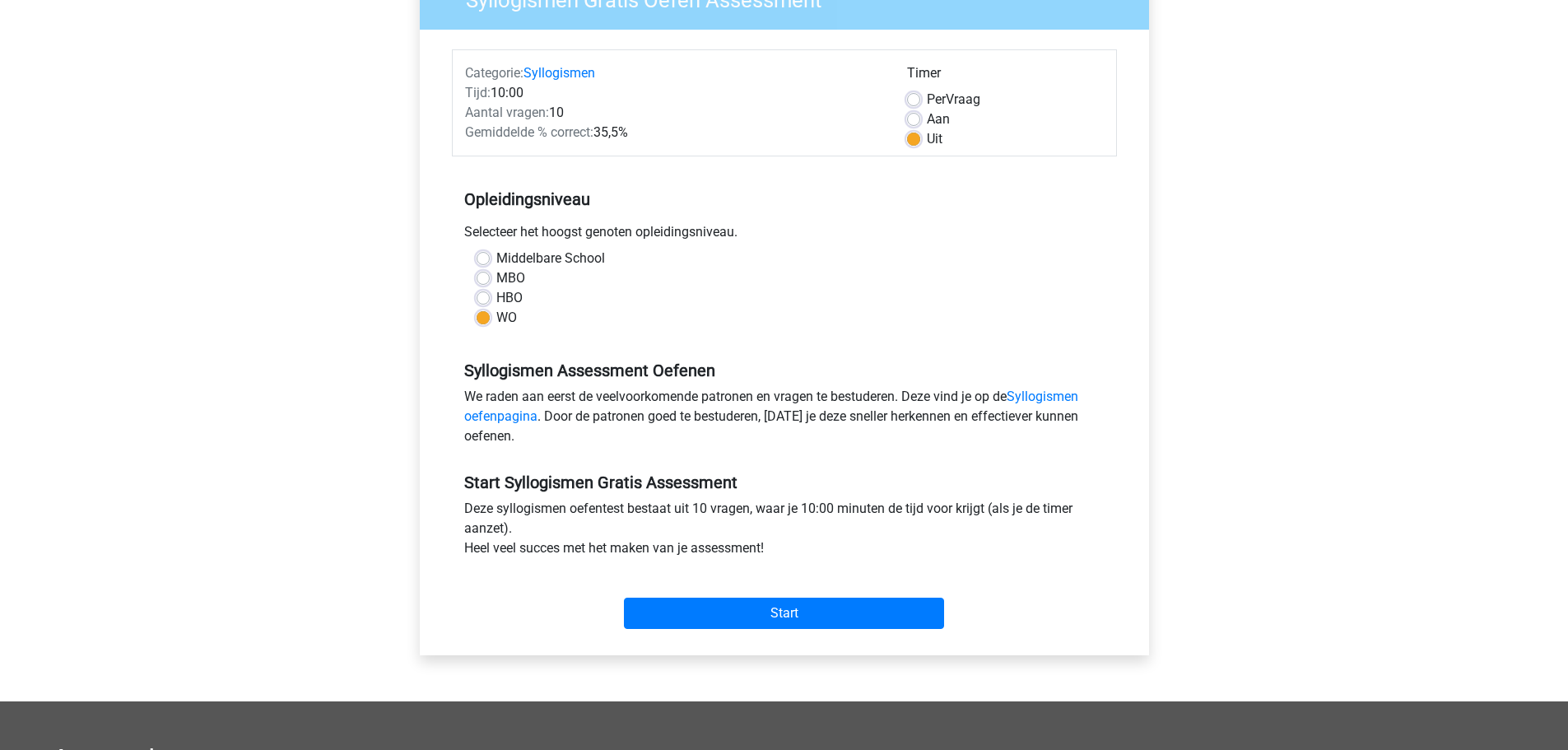
scroll to position [329, 0]
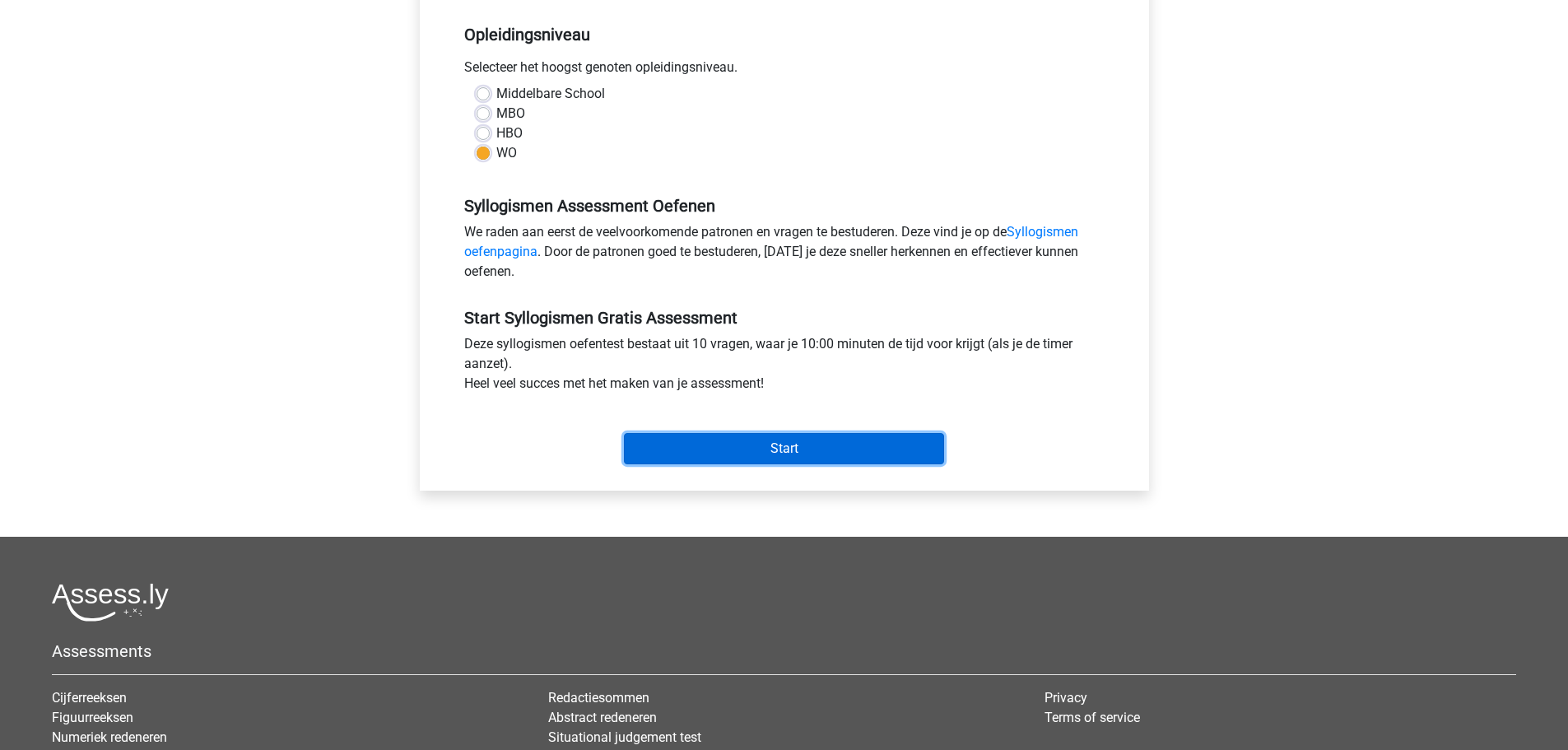
click at [761, 456] on input "Start" at bounding box center [784, 449] width 321 height 31
